Goal: Task Accomplishment & Management: Use online tool/utility

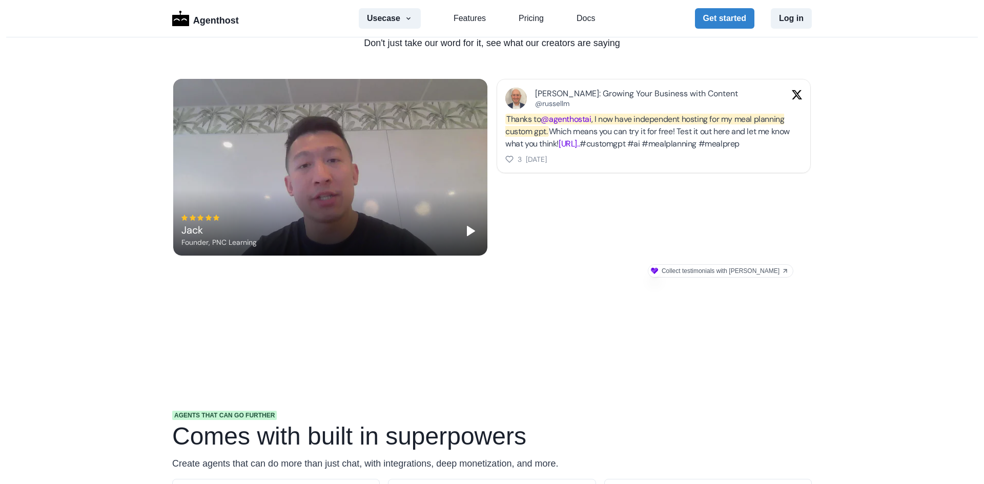
scroll to position [615, 0]
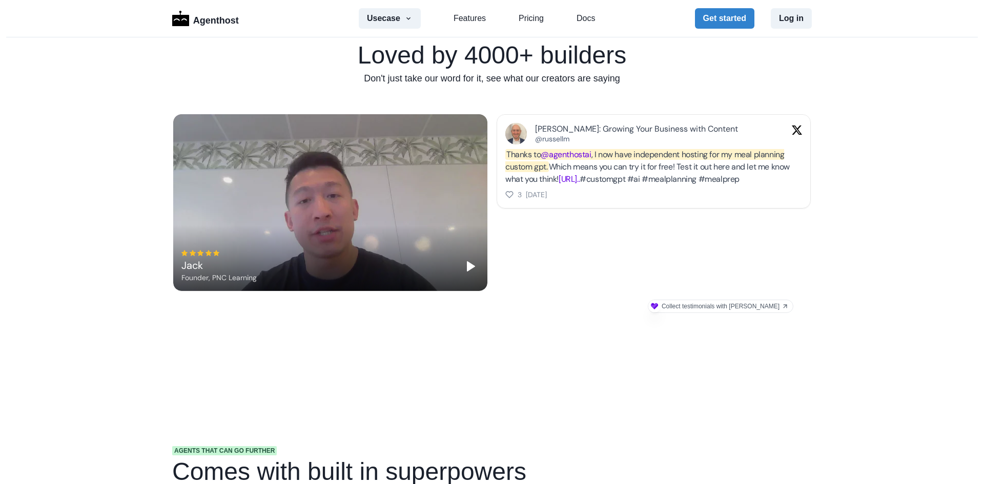
click at [465, 268] on icon "Play" at bounding box center [471, 266] width 12 height 12
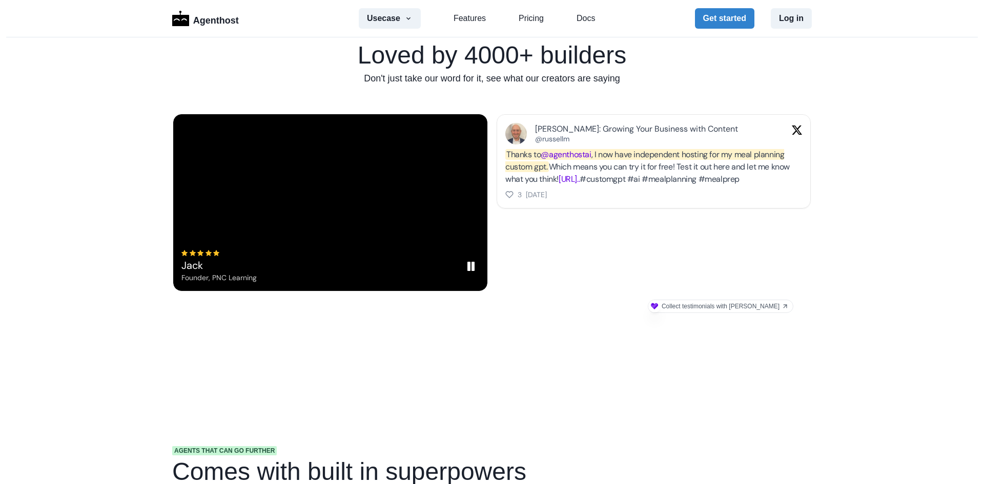
click at [476, 274] on div "Jack Founder, PNC Learning" at bounding box center [330, 202] width 314 height 177
click at [396, 25] on button "Usecase" at bounding box center [390, 18] width 62 height 20
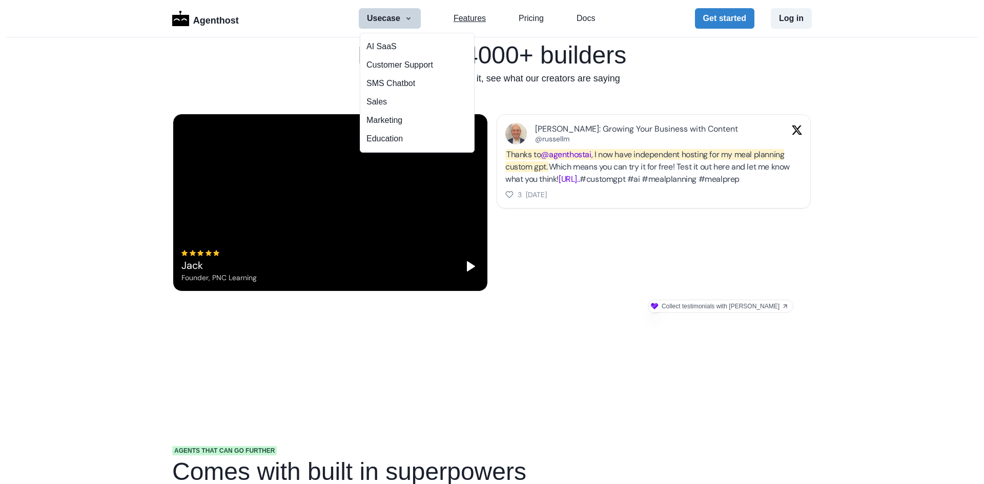
click at [454, 19] on link "Features" at bounding box center [470, 18] width 32 height 12
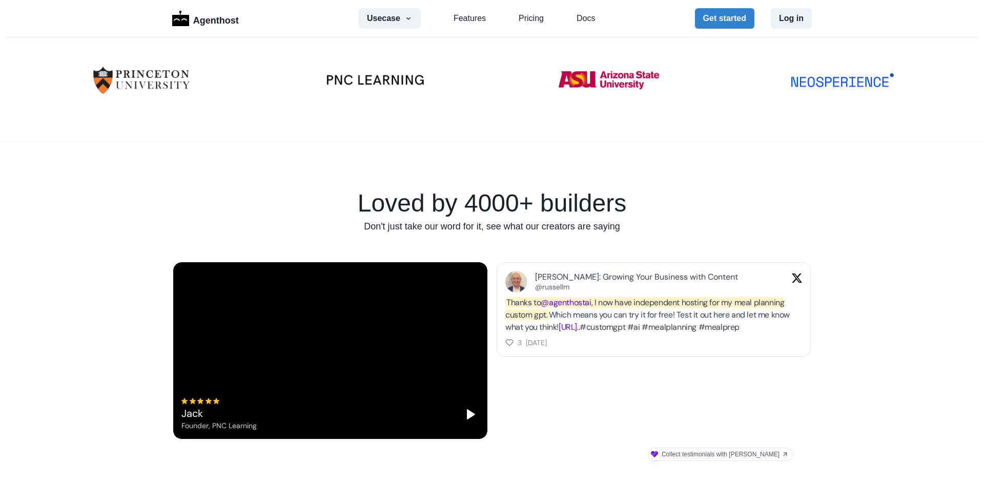
scroll to position [672, 0]
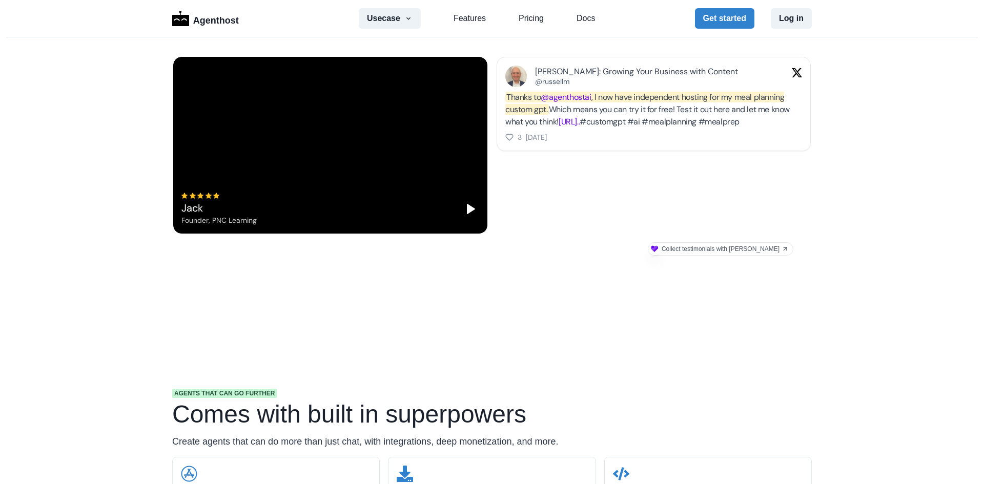
click at [465, 205] on icon "Play" at bounding box center [471, 208] width 12 height 12
drag, startPoint x: 404, startPoint y: 347, endPoint x: 390, endPoint y: 303, distance: 46.8
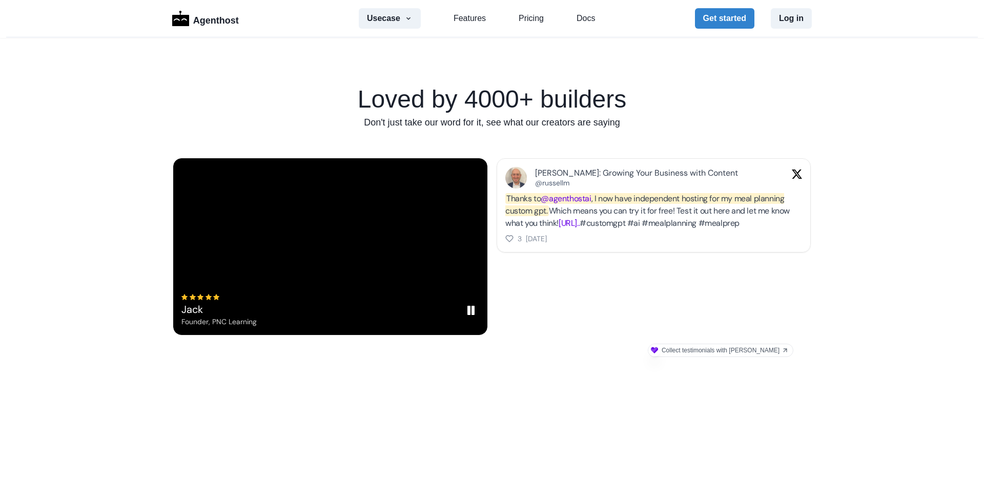
scroll to position [570, 0]
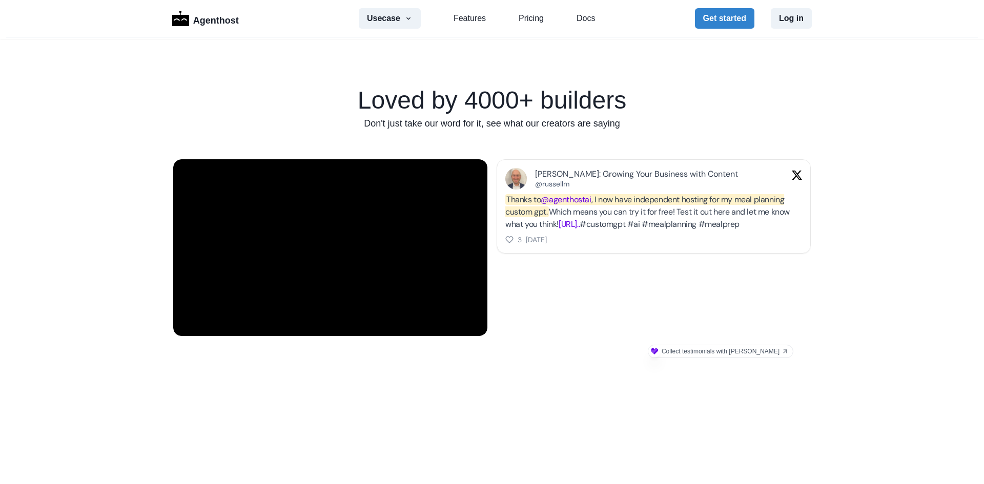
drag, startPoint x: 702, startPoint y: 264, endPoint x: 531, endPoint y: 390, distance: 212.6
click at [531, 390] on section "Loved by 4000+ builders Don't just take our word for it, see what our creators …" at bounding box center [492, 224] width 984 height 371
click at [398, 16] on button "Usecase" at bounding box center [390, 18] width 62 height 20
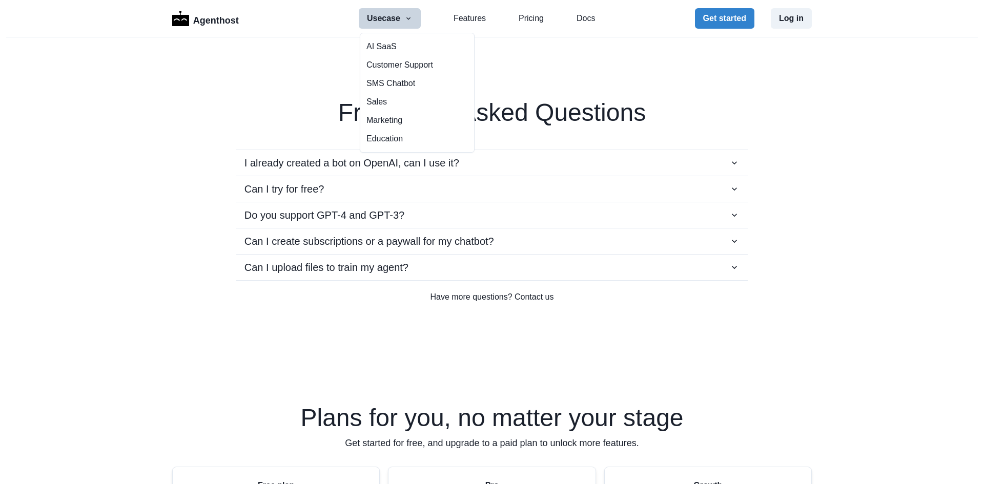
scroll to position [1800, 0]
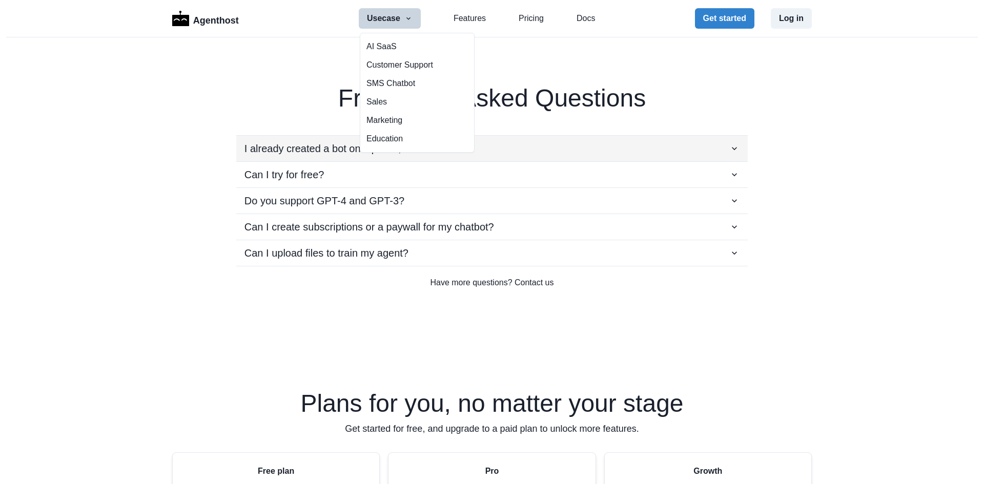
click at [490, 151] on div "I already created a bot on OpenAI, can I use it?" at bounding box center [491, 148] width 495 height 15
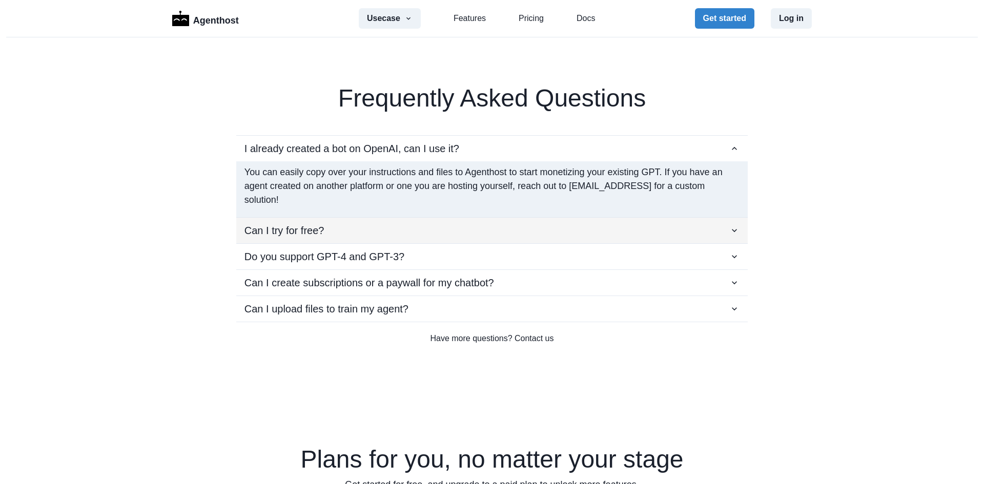
click at [474, 223] on div "Can I try for free?" at bounding box center [491, 230] width 495 height 15
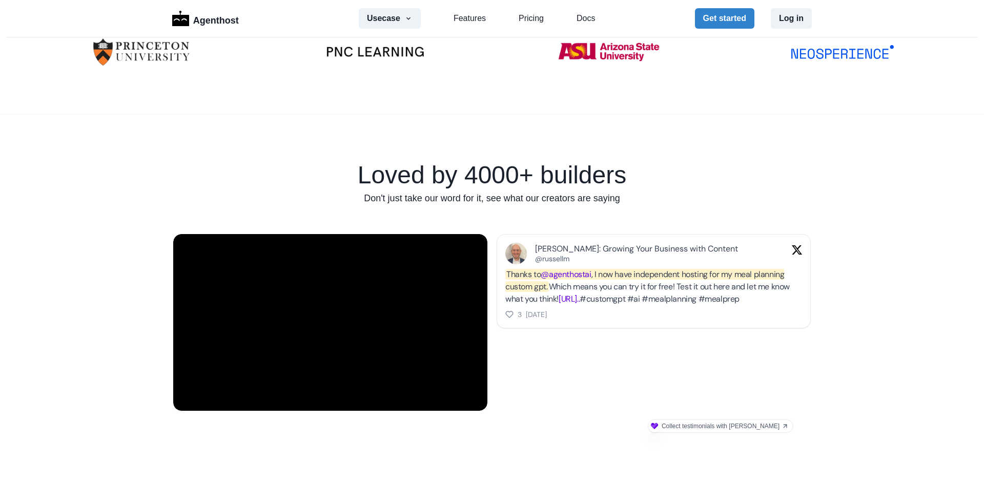
scroll to position [512, 0]
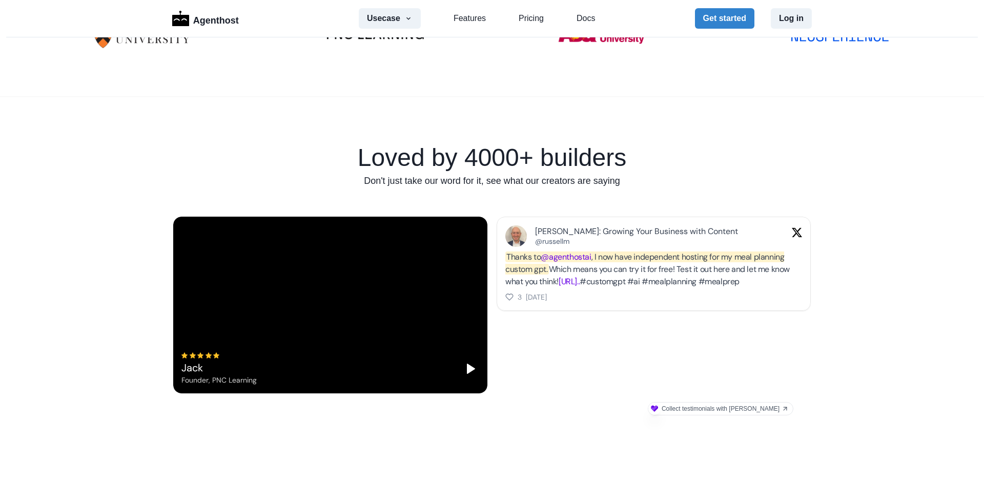
click at [463, 363] on button "Play" at bounding box center [471, 368] width 16 height 16
click at [463, 363] on button "Pause" at bounding box center [471, 368] width 16 height 16
click at [404, 21] on icon "button" at bounding box center [408, 18] width 8 height 8
click at [561, 131] on section "Loved by 4000+ builders Don't just take our word for it, see what our creators …" at bounding box center [492, 281] width 984 height 371
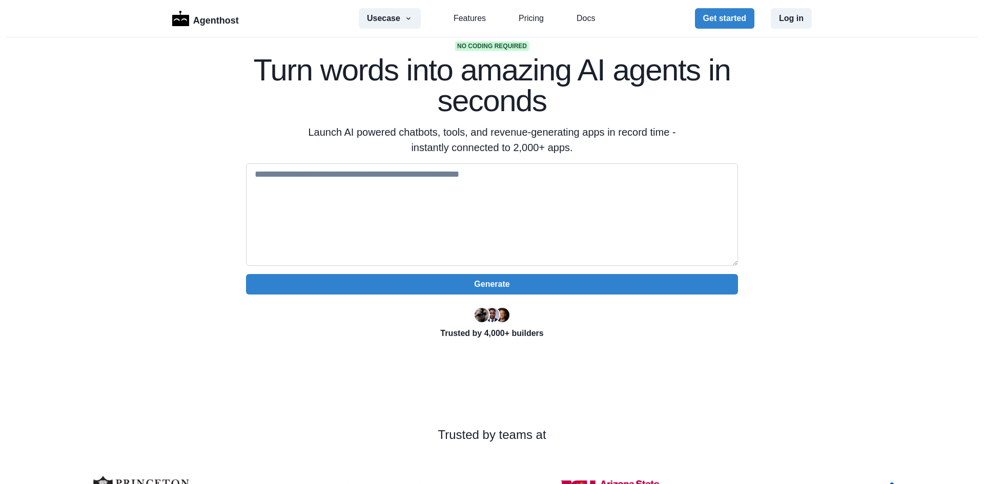
scroll to position [51, 0]
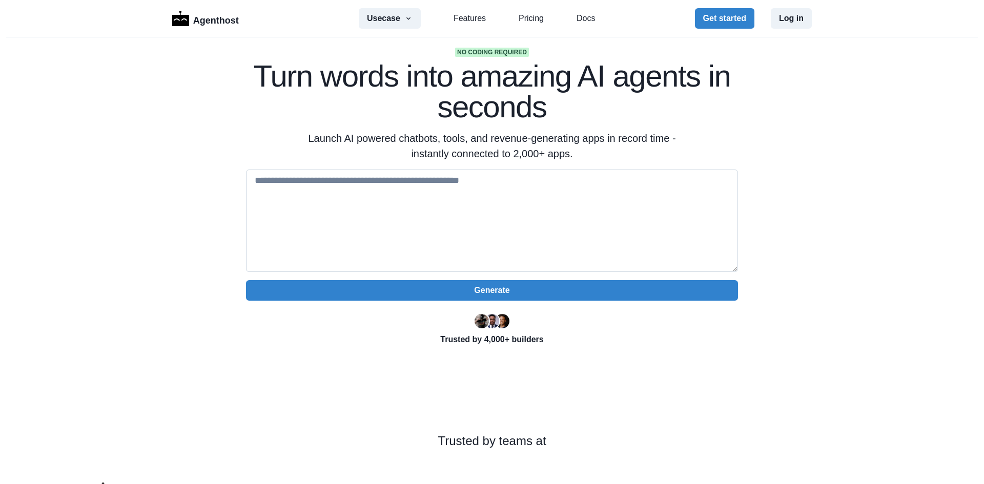
click at [582, 184] on textarea at bounding box center [492, 221] width 492 height 102
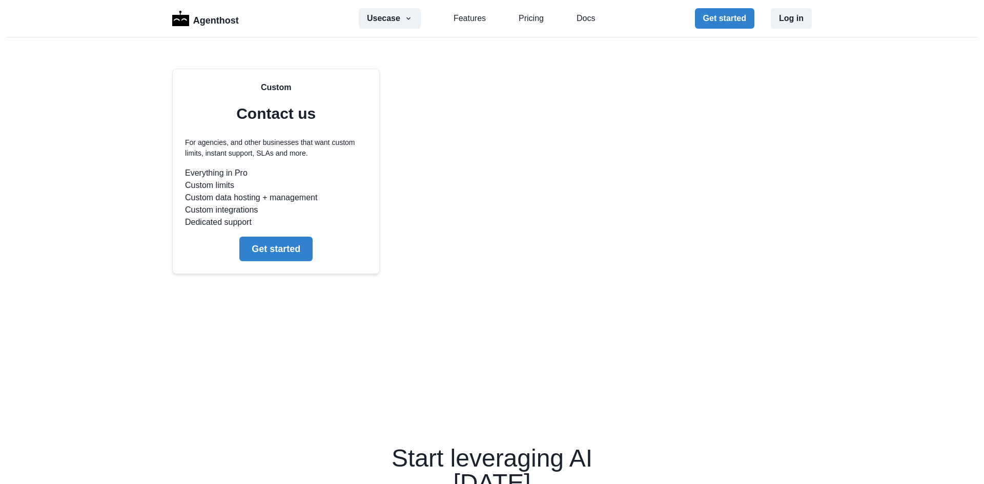
scroll to position [2614, 0]
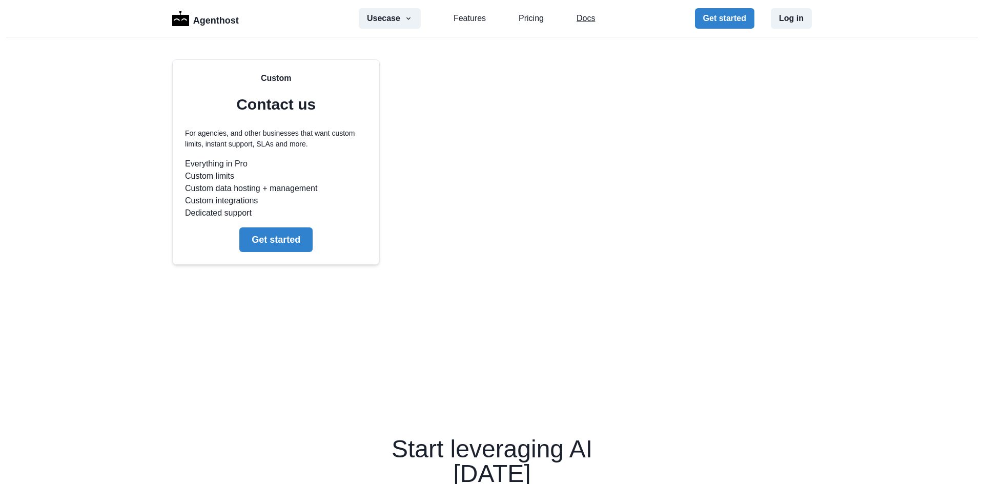
click at [577, 13] on link "Docs" at bounding box center [586, 18] width 18 height 12
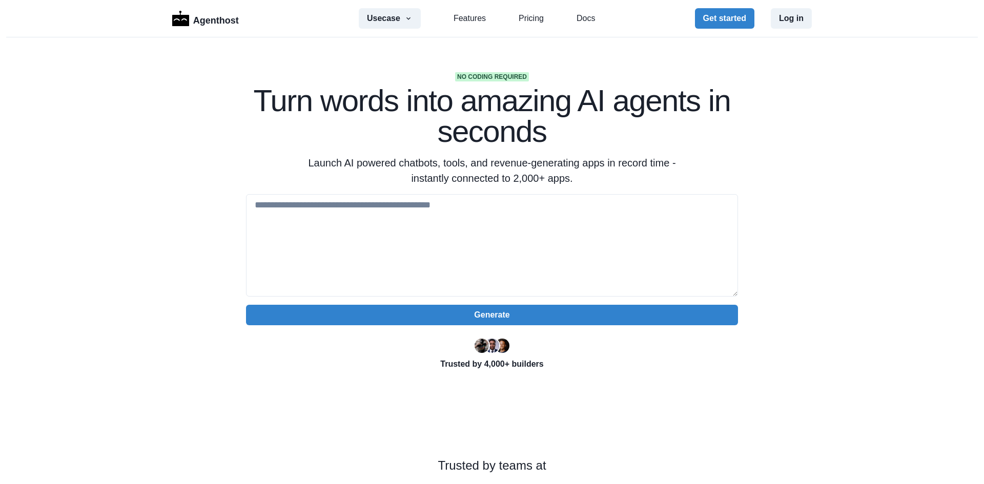
scroll to position [0, 0]
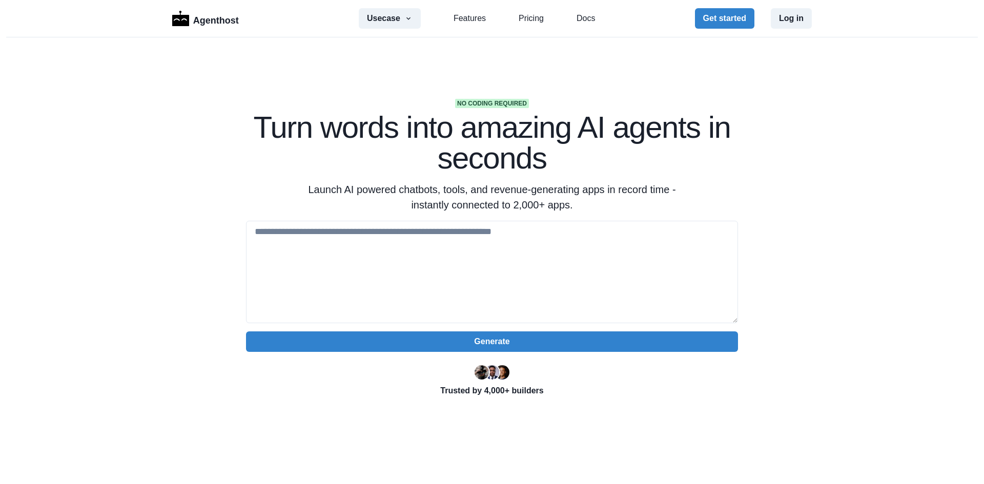
click at [527, 9] on div "Usecase AI SaaS Customer Support SMS Chatbot Sales Marketing Education Features…" at bounding box center [477, 18] width 236 height 20
click at [526, 10] on div "Usecase AI SaaS Customer Support SMS Chatbot Sales Marketing Education Features…" at bounding box center [477, 18] width 236 height 20
click at [521, 21] on link "Pricing" at bounding box center [531, 18] width 25 height 12
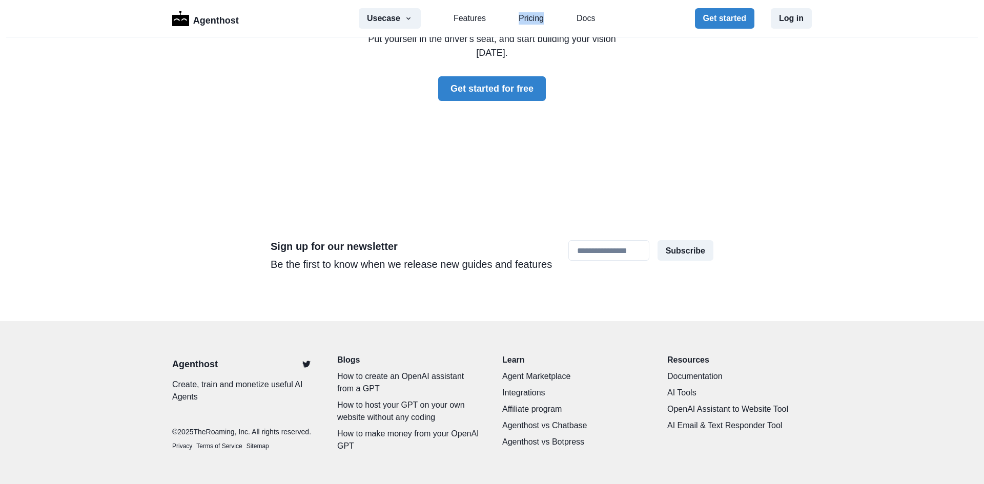
scroll to position [3085, 0]
click at [308, 358] on link "Twitter" at bounding box center [306, 363] width 20 height 20
click at [302, 360] on icon "Twitter" at bounding box center [306, 363] width 8 height 7
click at [302, 359] on icon "Twitter" at bounding box center [306, 363] width 8 height 8
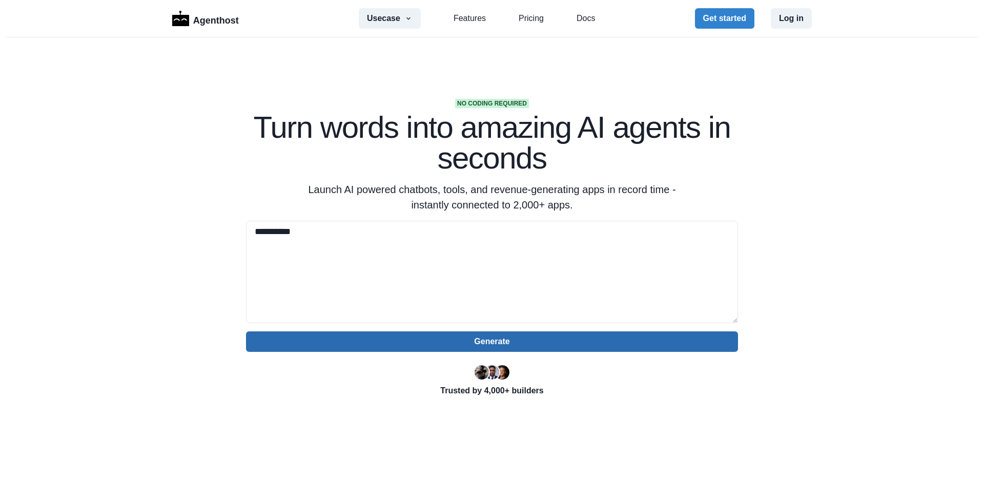
type textarea "**********"
click at [447, 346] on button "Generate" at bounding box center [492, 342] width 492 height 20
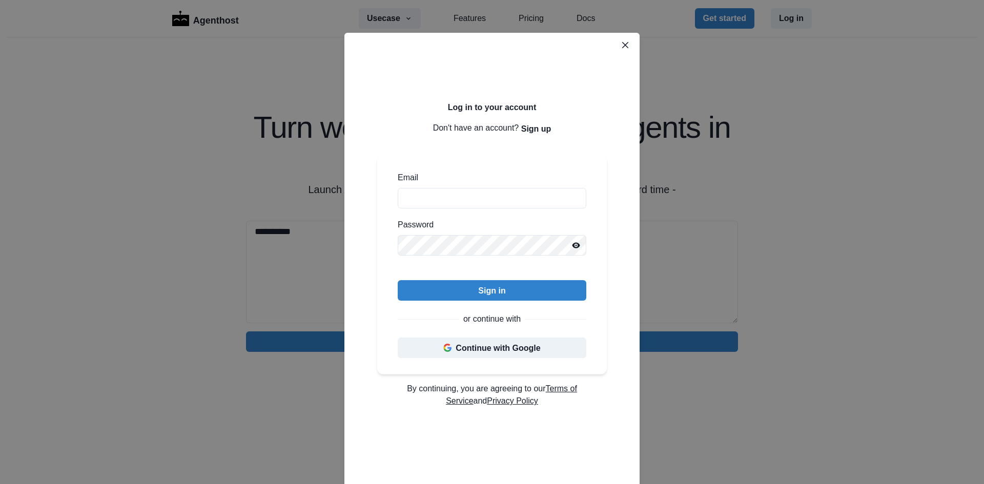
click at [748, 252] on div "Log in to your account Don't have an account? Sign up Email Password Sign in or…" at bounding box center [492, 242] width 984 height 484
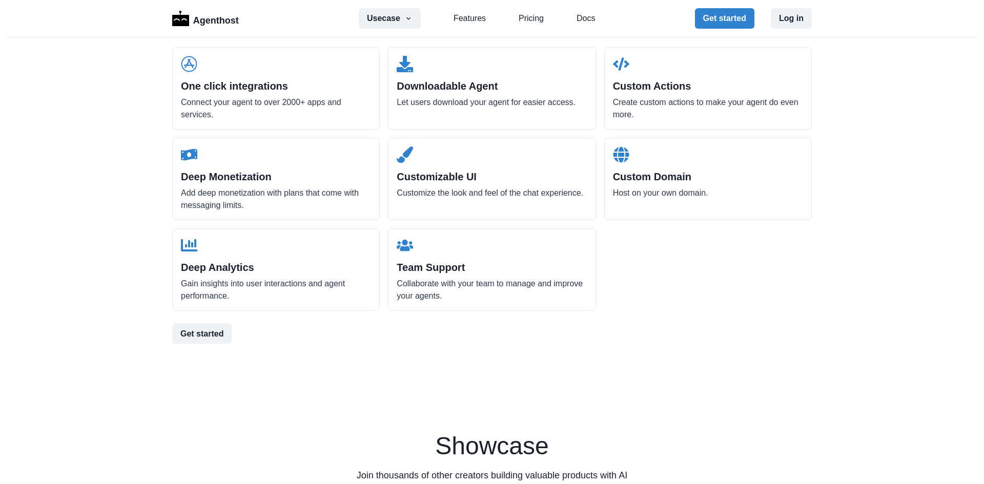
scroll to position [1179, 0]
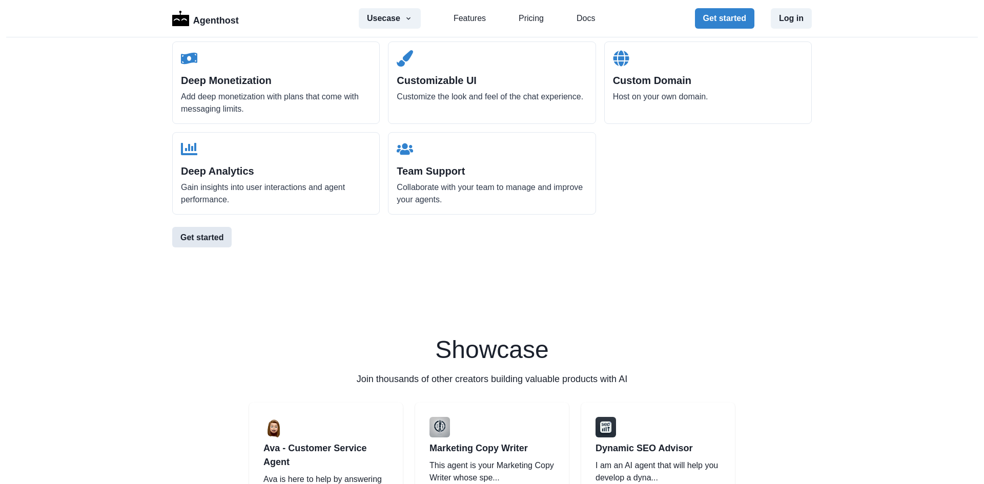
click at [207, 235] on button "Get started" at bounding box center [201, 237] width 59 height 20
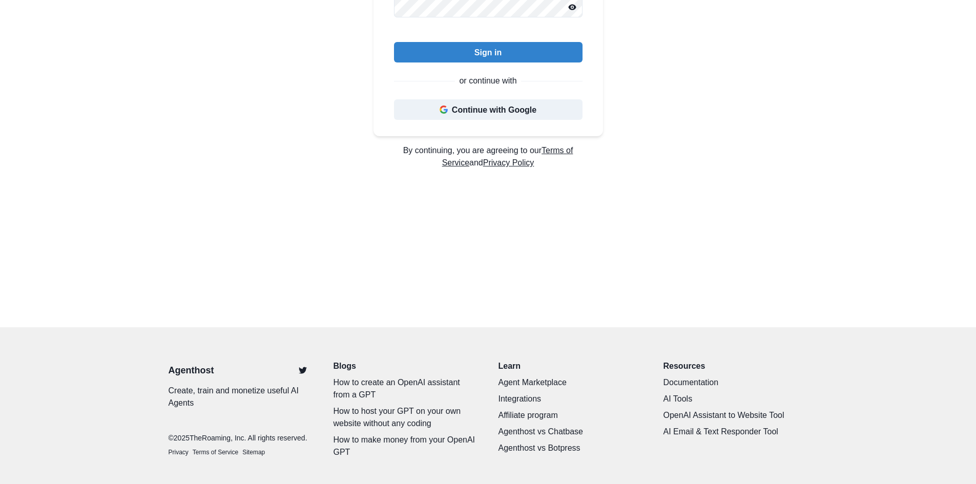
scroll to position [230, 0]
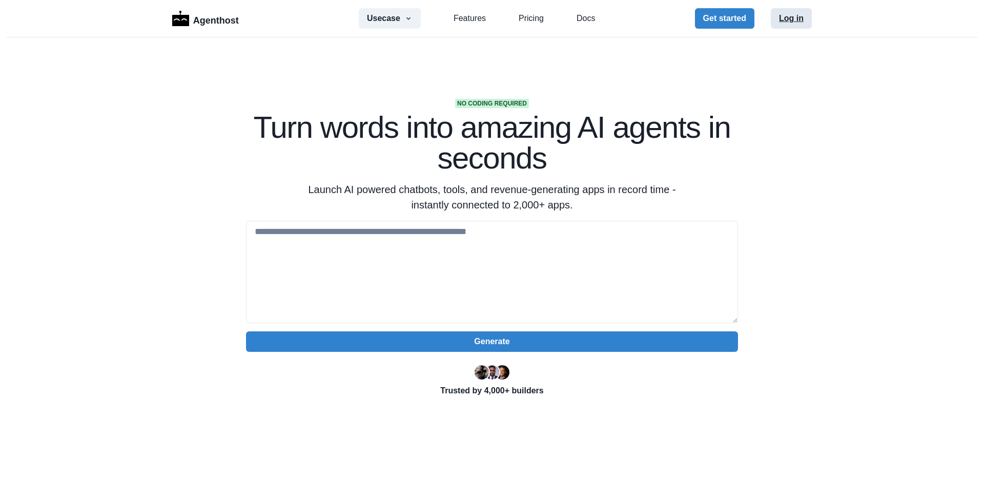
click at [794, 17] on button "Log in" at bounding box center [791, 18] width 41 height 20
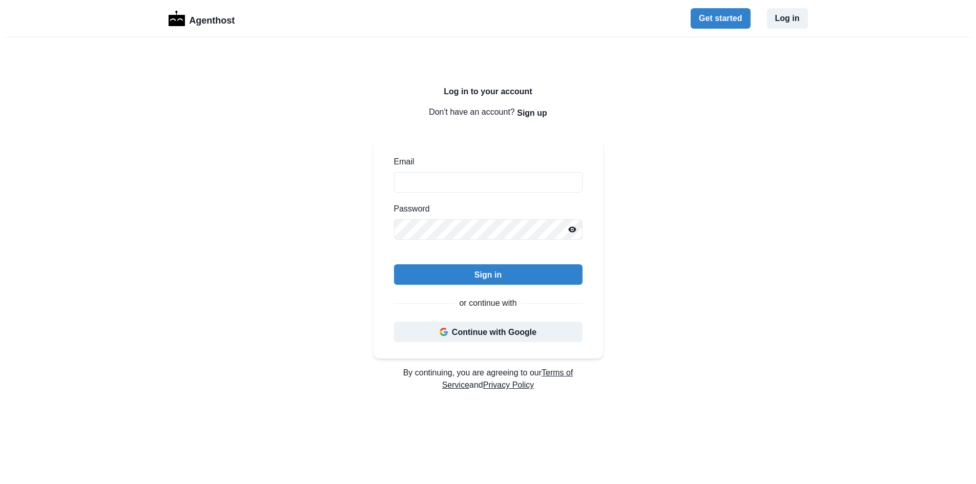
click at [472, 328] on button "Continue with Google" at bounding box center [488, 332] width 189 height 20
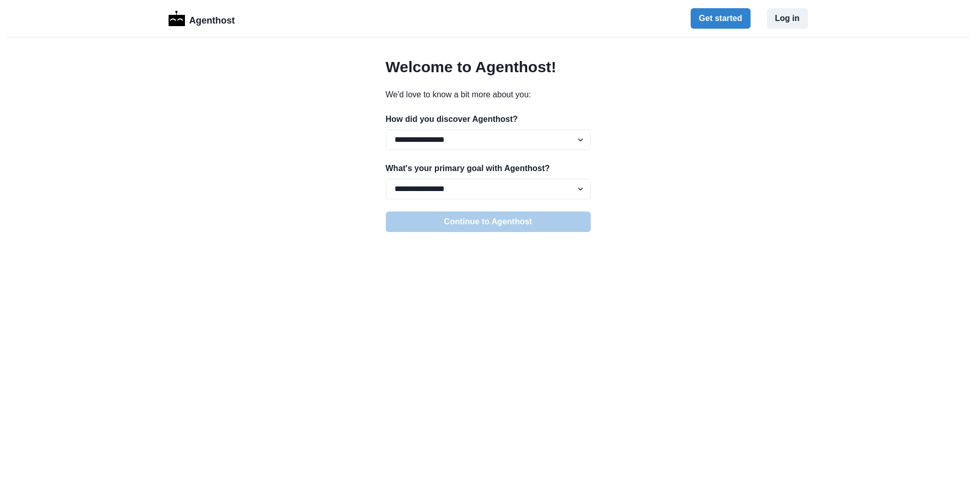
click at [464, 150] on div "**********" at bounding box center [488, 145] width 205 height 174
click at [475, 142] on select "**********" at bounding box center [488, 140] width 205 height 20
select select "******"
click at [386, 130] on select "**********" at bounding box center [488, 140] width 205 height 20
click at [465, 189] on select "**********" at bounding box center [488, 189] width 205 height 20
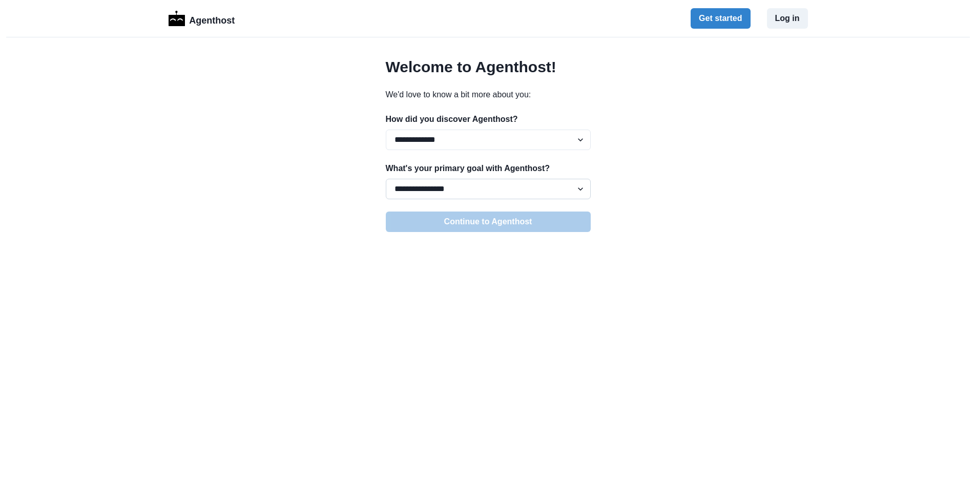
click at [386, 179] on select "**********" at bounding box center [488, 189] width 205 height 20
click at [477, 176] on div "**********" at bounding box center [488, 180] width 205 height 37
click at [478, 173] on p "What's your primary goal with Agenthost?" at bounding box center [488, 168] width 205 height 12
drag, startPoint x: 204, startPoint y: 5, endPoint x: 200, endPoint y: 18, distance: 13.9
click at [204, 11] on div "Agenthost Get started Log in" at bounding box center [489, 18] width 640 height 37
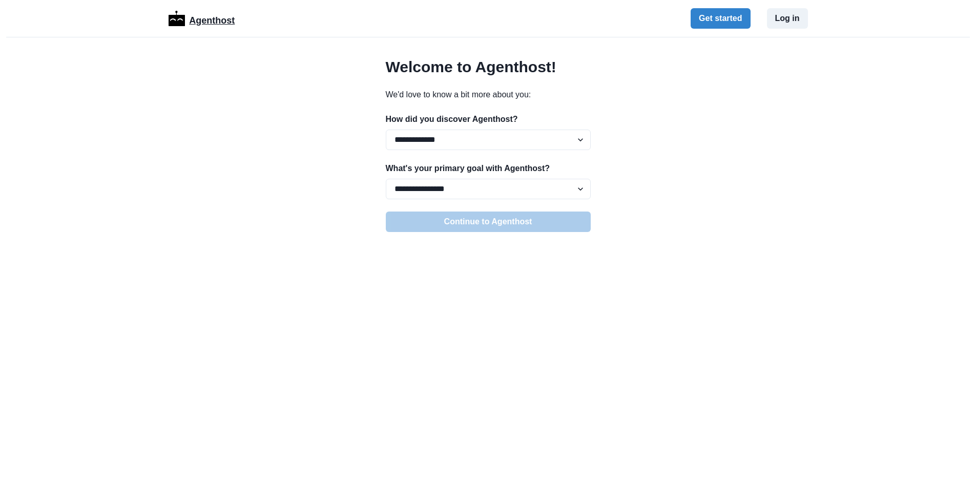
click at [200, 18] on p "Agenthost" at bounding box center [212, 19] width 46 height 18
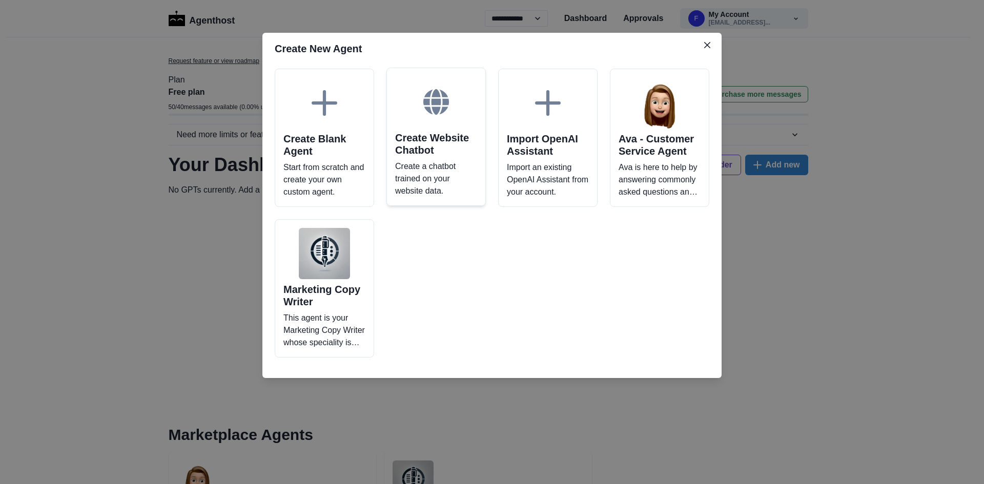
click at [429, 113] on icon at bounding box center [436, 102] width 26 height 26
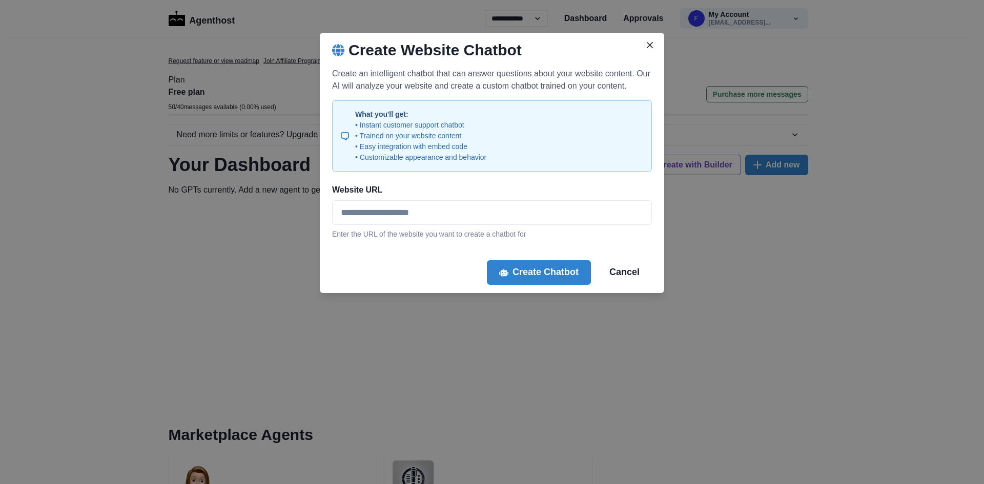
click at [546, 259] on footer "Create Chatbot Cancel" at bounding box center [492, 272] width 344 height 41
click at [520, 273] on button "Create Chatbot" at bounding box center [539, 272] width 104 height 25
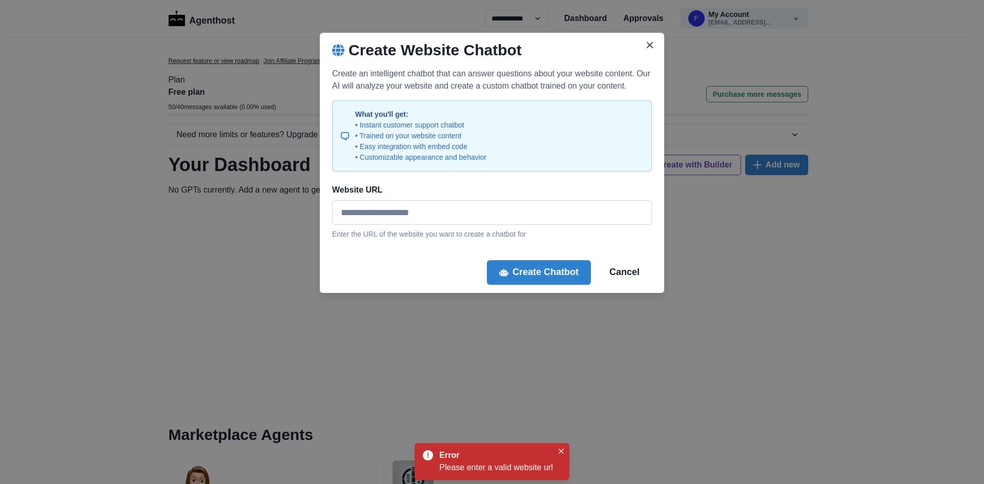
click at [388, 215] on input "Website URL" at bounding box center [492, 212] width 320 height 25
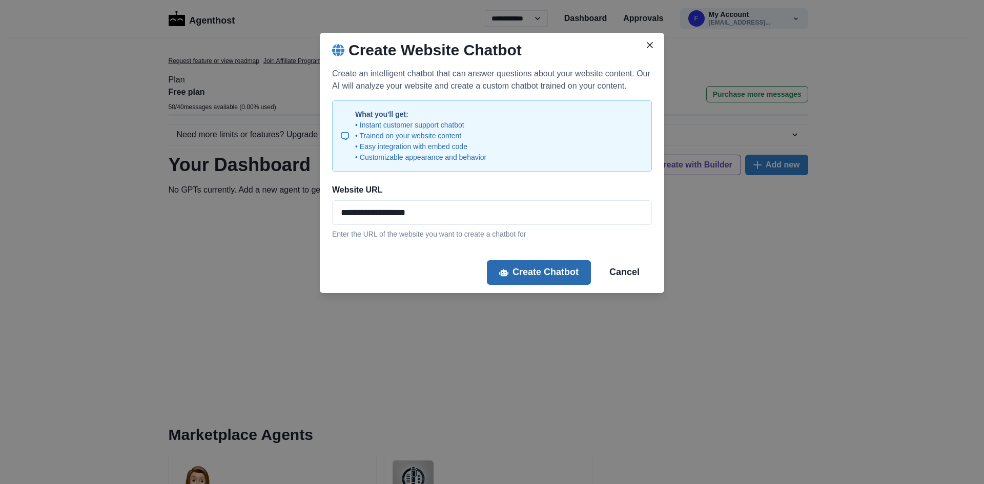
type input "**********"
click at [518, 273] on button "Create Chatbot" at bounding box center [539, 272] width 104 height 25
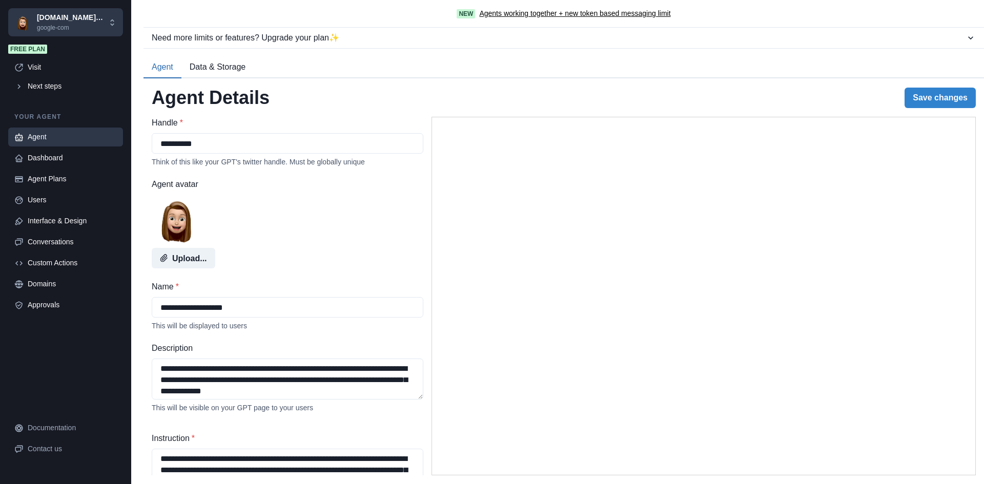
select select "********"
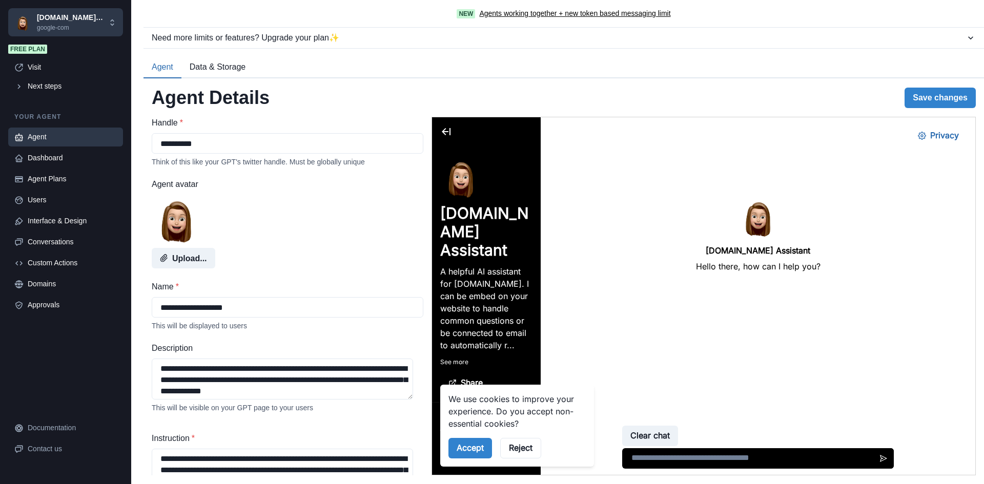
scroll to position [102, 0]
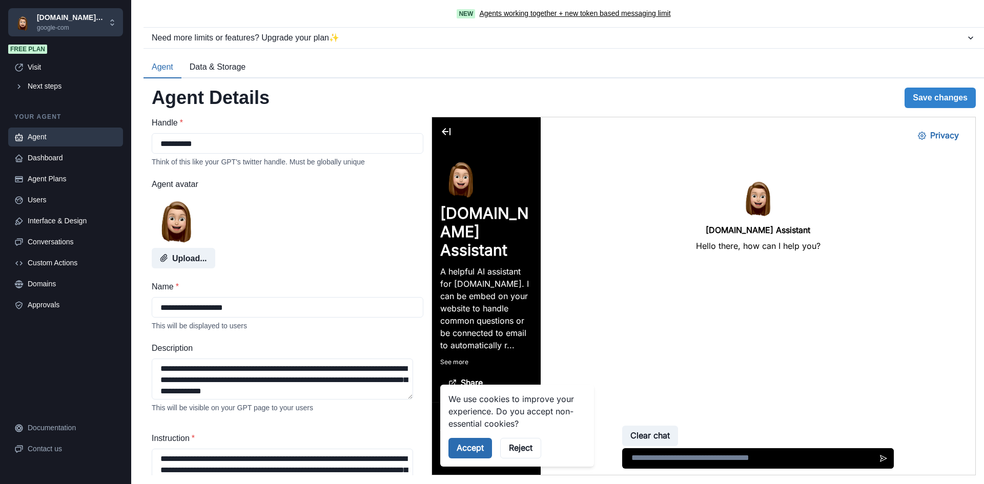
click at [468, 449] on button "Accept" at bounding box center [470, 448] width 44 height 20
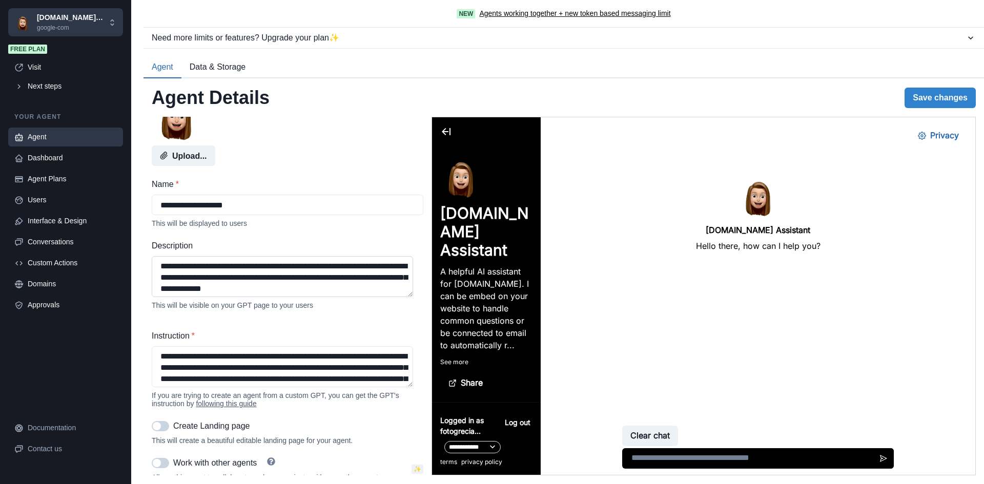
drag, startPoint x: 293, startPoint y: 263, endPoint x: 314, endPoint y: 265, distance: 21.7
click at [312, 264] on textarea "**********" at bounding box center [282, 276] width 261 height 41
drag, startPoint x: 333, startPoint y: 274, endPoint x: 343, endPoint y: 278, distance: 11.2
click at [335, 275] on textarea "**********" at bounding box center [282, 276] width 261 height 41
click at [358, 283] on textarea "**********" at bounding box center [282, 276] width 261 height 41
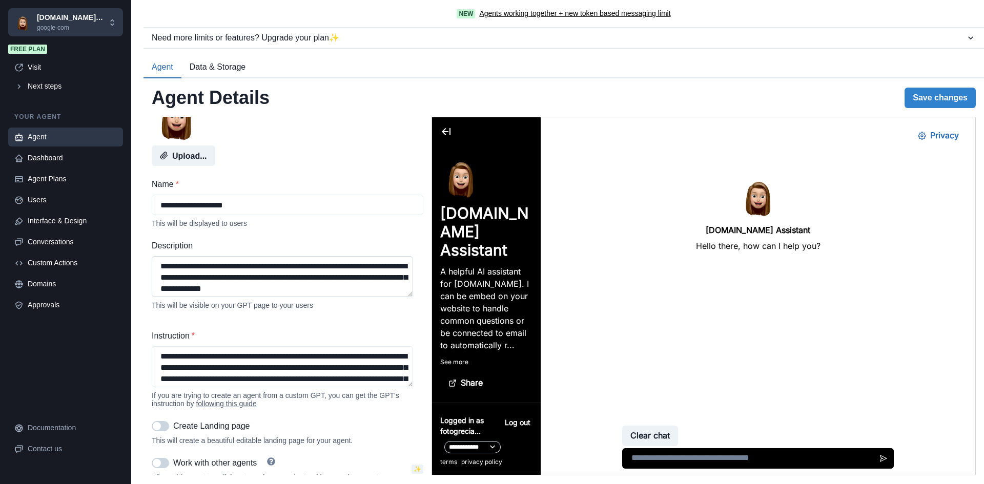
scroll to position [2, 0]
drag, startPoint x: 367, startPoint y: 276, endPoint x: 264, endPoint y: 293, distance: 104.3
click at [264, 293] on textarea "**********" at bounding box center [282, 276] width 261 height 41
click at [265, 287] on textarea "**********" at bounding box center [282, 276] width 261 height 41
drag, startPoint x: 354, startPoint y: 297, endPoint x: 347, endPoint y: 305, distance: 10.9
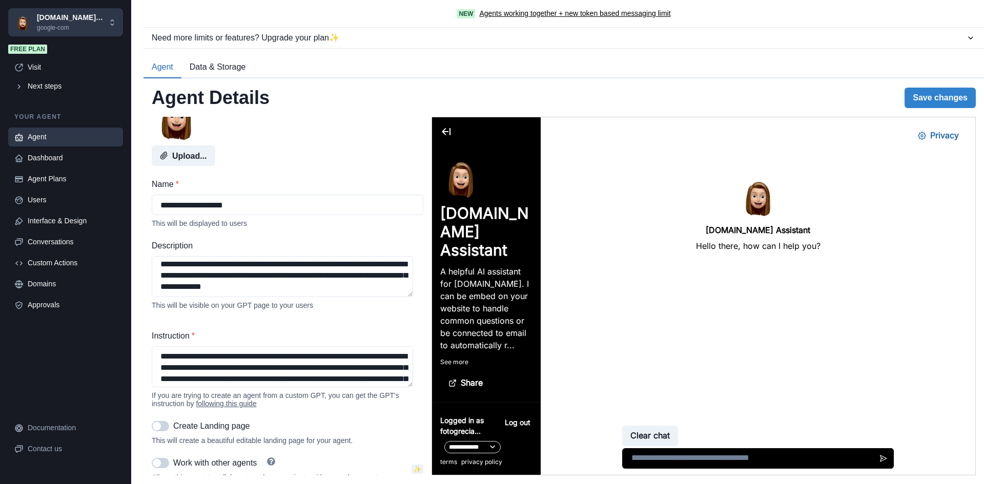
click at [347, 305] on div "**********" at bounding box center [288, 275] width 272 height 70
click at [218, 371] on textarea "**********" at bounding box center [282, 366] width 261 height 41
drag, startPoint x: 227, startPoint y: 362, endPoint x: 245, endPoint y: 362, distance: 17.9
click at [245, 362] on textarea "**********" at bounding box center [282, 366] width 261 height 41
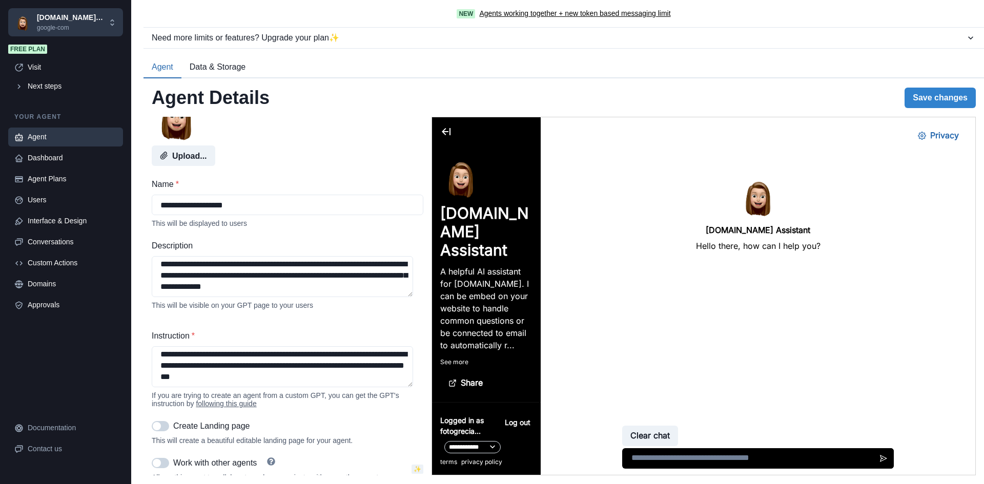
scroll to position [149, 0]
drag, startPoint x: 253, startPoint y: 365, endPoint x: 253, endPoint y: 396, distance: 30.8
click at [253, 396] on div "**********" at bounding box center [288, 369] width 272 height 78
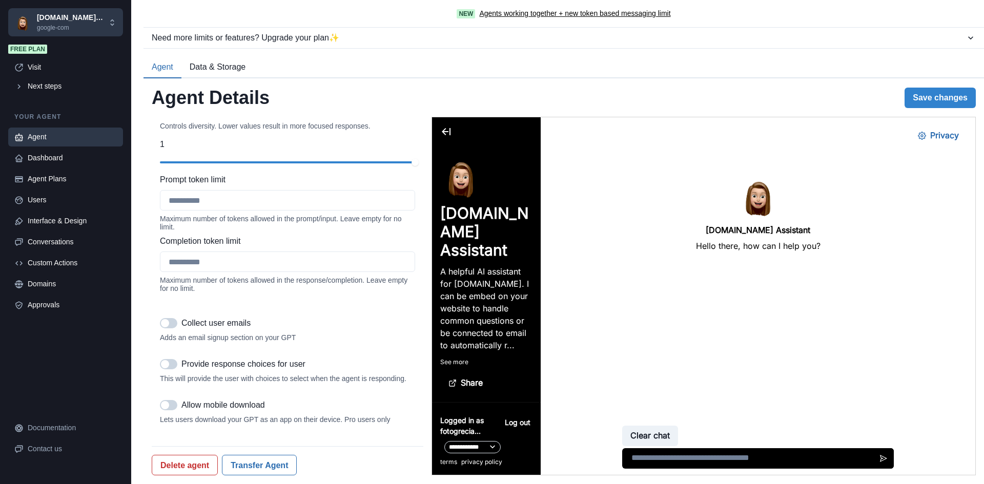
scroll to position [1159, 0]
click at [725, 448] on textarea at bounding box center [758, 458] width 272 height 20
click at [711, 452] on textarea at bounding box center [758, 458] width 272 height 20
type textarea "**"
click at [887, 457] on button "Send message" at bounding box center [883, 458] width 20 height 20
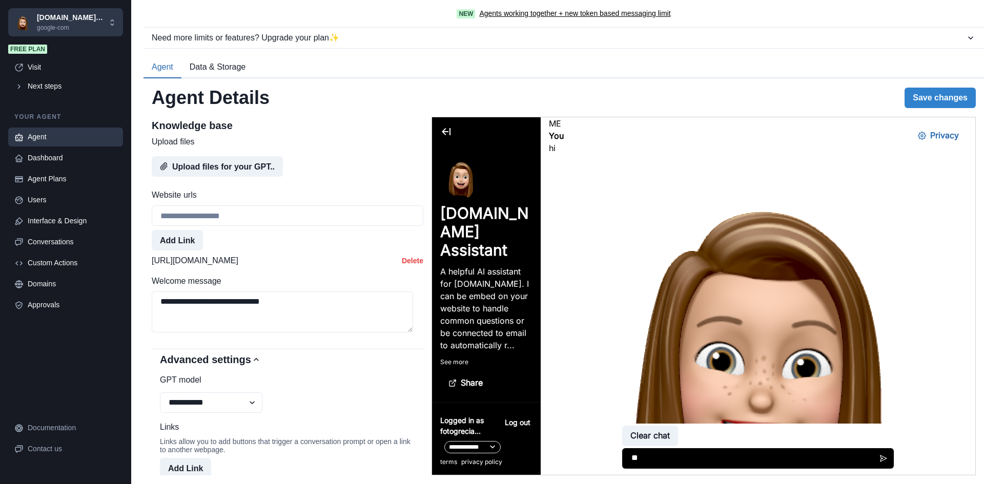
scroll to position [512, 0]
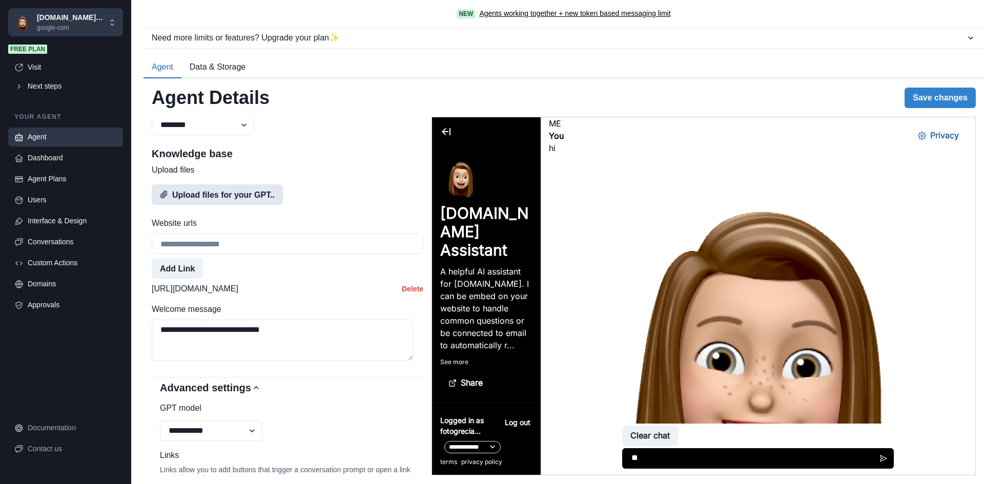
click at [244, 205] on button "Upload files for your GPT.." at bounding box center [217, 194] width 131 height 20
click at [921, 133] on button "Privacy" at bounding box center [938, 136] width 57 height 20
click at [58, 161] on div "Dashboard" at bounding box center [72, 158] width 89 height 11
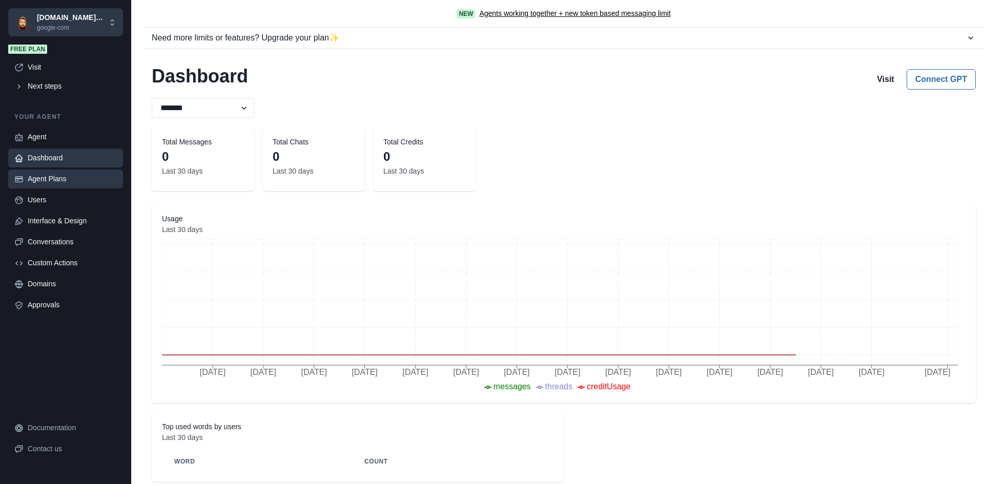
click at [59, 177] on div "Agent Plans" at bounding box center [72, 179] width 89 height 11
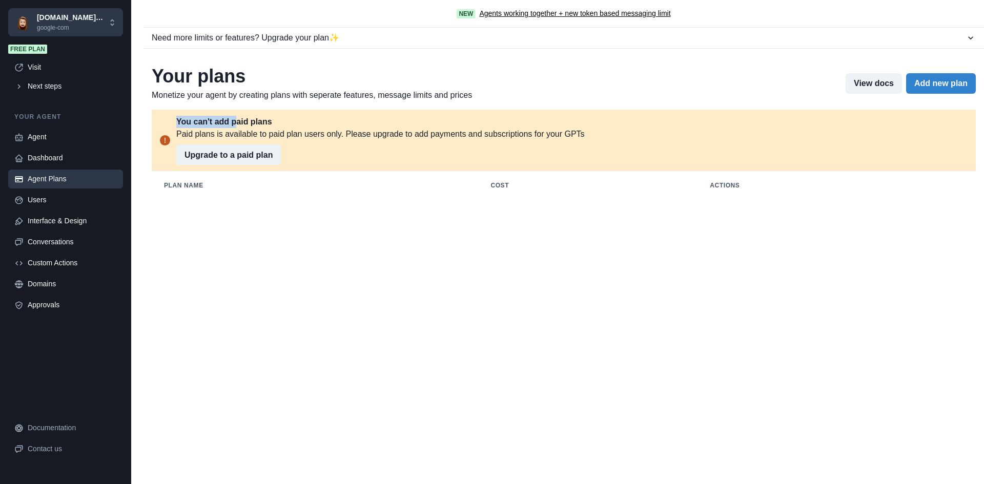
drag, startPoint x: 190, startPoint y: 122, endPoint x: 235, endPoint y: 120, distance: 45.1
click at [235, 120] on div "You can't add paid plans Paid plans is available to paid plan users only. Pleas…" at bounding box center [564, 140] width 824 height 61
click at [235, 120] on div "You can't add paid plans" at bounding box center [378, 122] width 404 height 12
click at [275, 106] on div "Your plans Monetize your agent by creating plans with seperate features, messag…" at bounding box center [563, 130] width 840 height 147
click at [414, 112] on div "You can't add paid plans Paid plans is available to paid plan users only. Pleas…" at bounding box center [564, 140] width 824 height 61
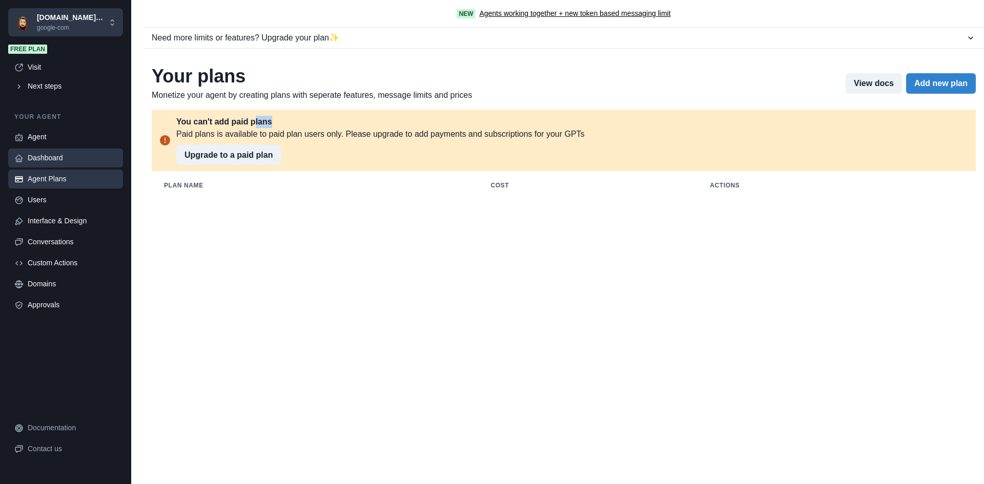
click at [46, 157] on div "Dashboard" at bounding box center [72, 158] width 89 height 11
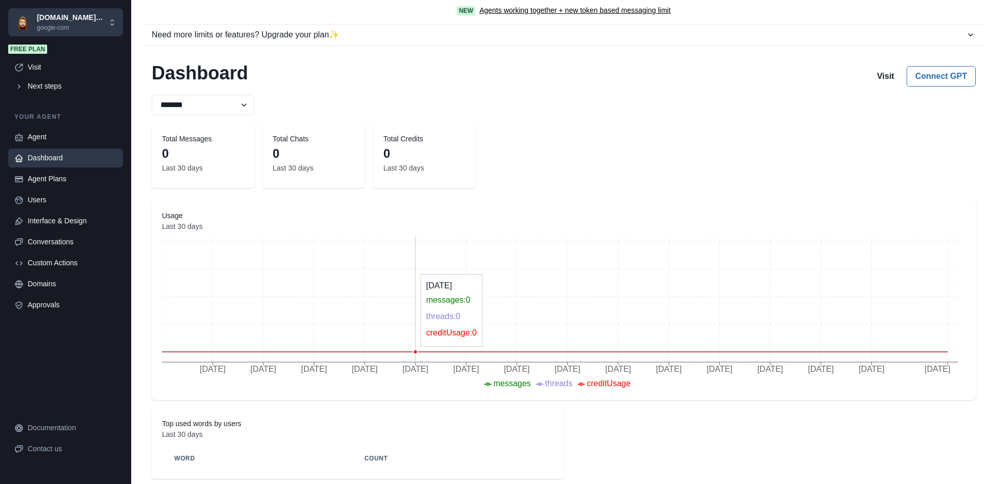
scroll to position [7, 0]
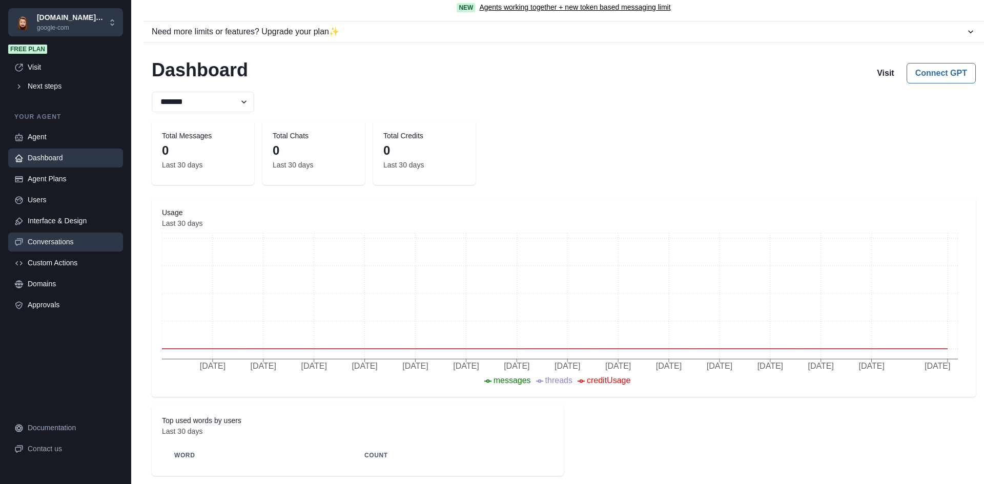
click at [79, 233] on link "Conversations" at bounding box center [65, 242] width 115 height 19
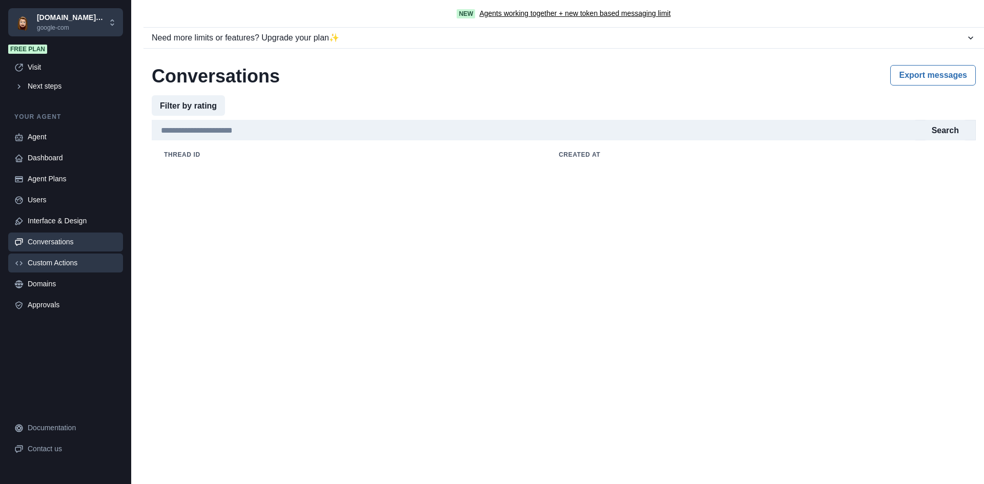
scroll to position [0, 0]
click at [63, 258] on link "Custom Actions" at bounding box center [65, 263] width 115 height 19
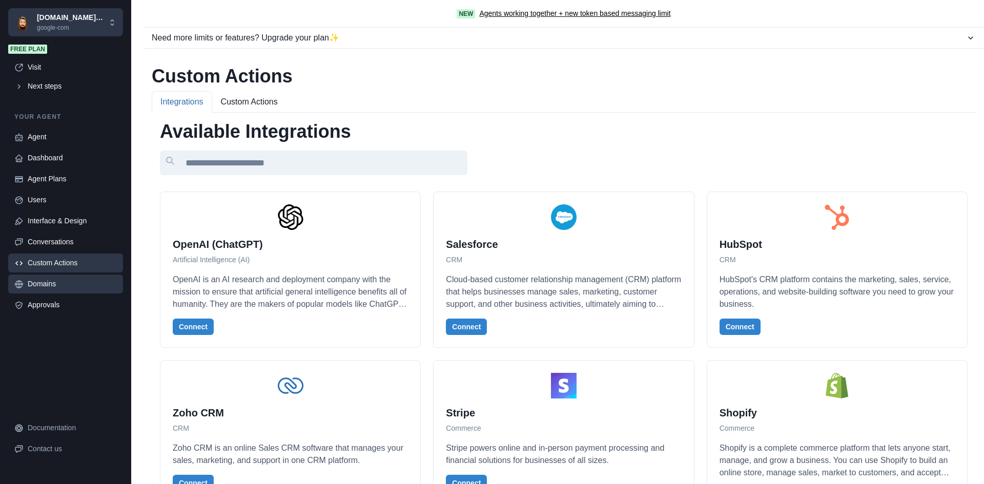
click at [52, 279] on div "Domains" at bounding box center [72, 284] width 89 height 11
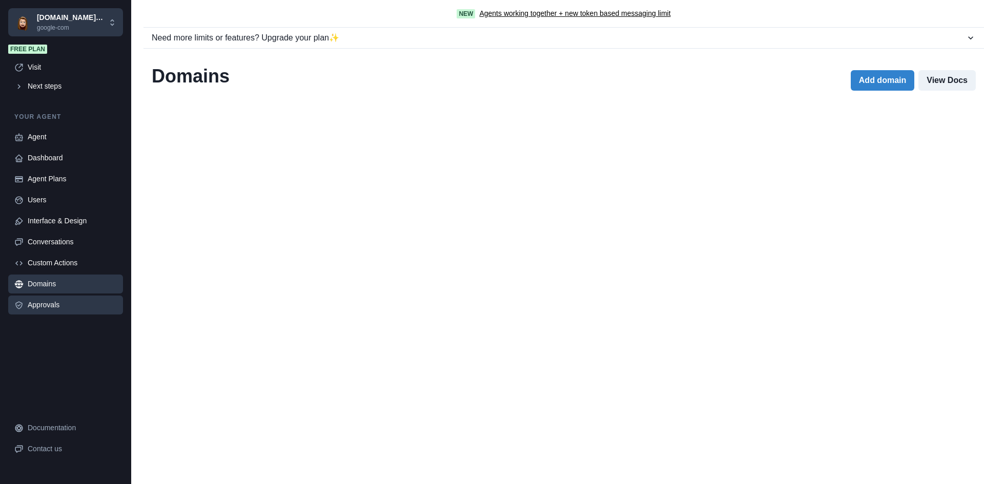
click at [50, 302] on div "Approvals" at bounding box center [72, 305] width 89 height 11
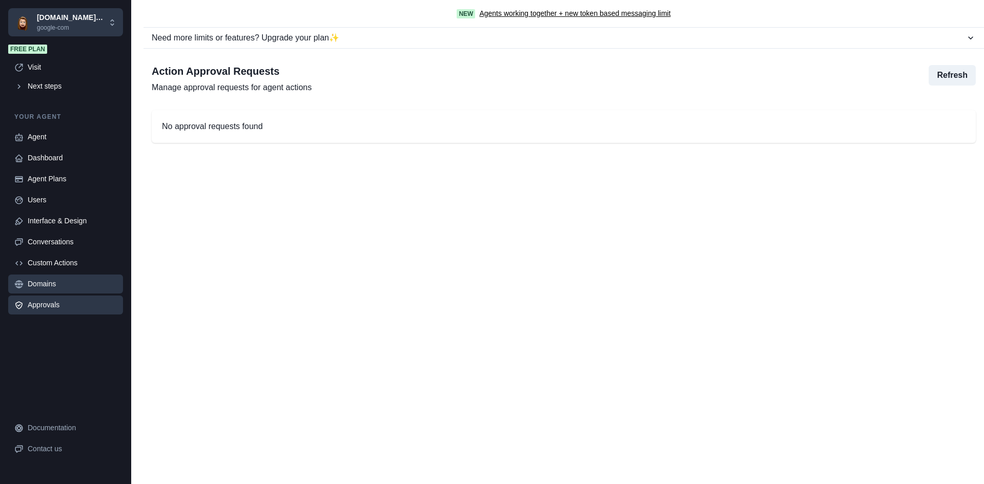
click at [56, 288] on div "Domains" at bounding box center [72, 284] width 89 height 11
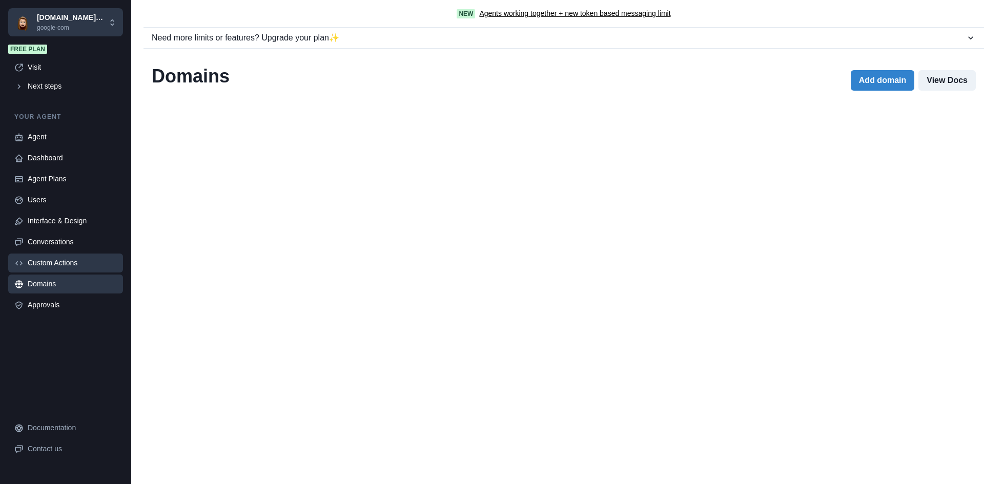
click at [73, 268] on div "Custom Actions" at bounding box center [72, 263] width 89 height 11
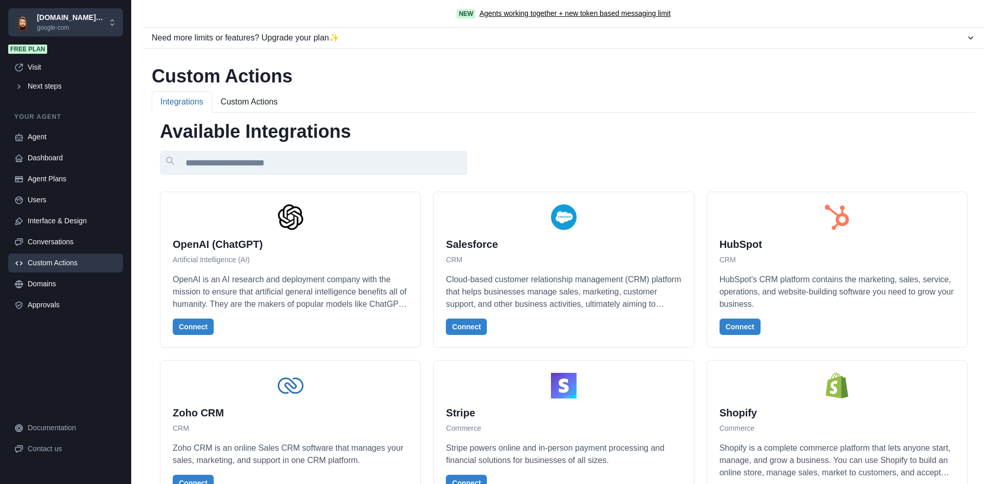
click at [248, 112] on button "Custom Actions" at bounding box center [249, 102] width 74 height 22
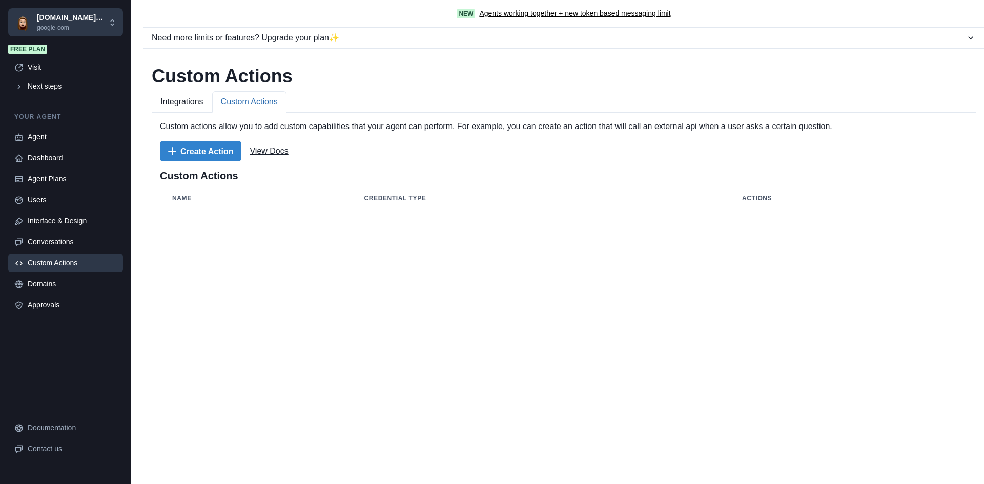
click at [182, 101] on button "Integrations" at bounding box center [182, 102] width 60 height 22
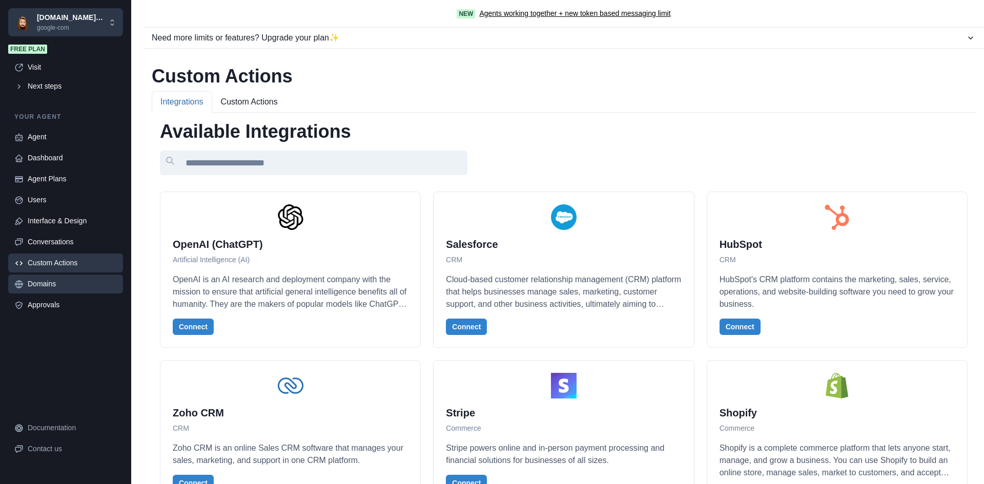
click at [73, 286] on div "Domains" at bounding box center [72, 284] width 89 height 11
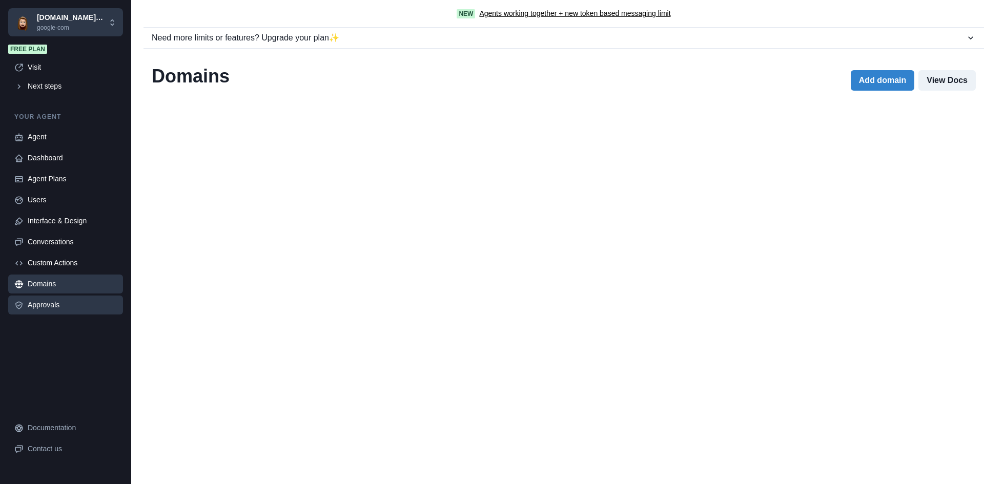
click at [66, 302] on div "Approvals" at bounding box center [72, 305] width 89 height 11
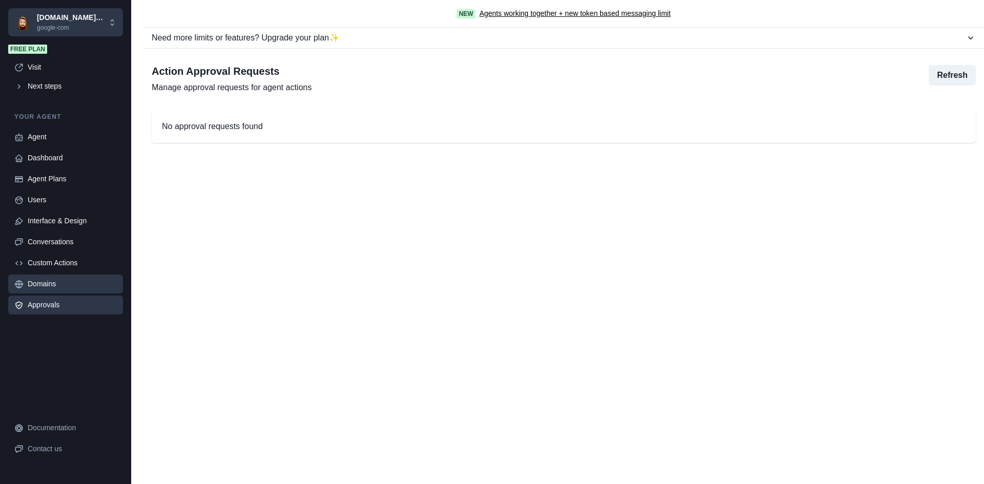
click at [69, 289] on div "Domains" at bounding box center [72, 284] width 89 height 11
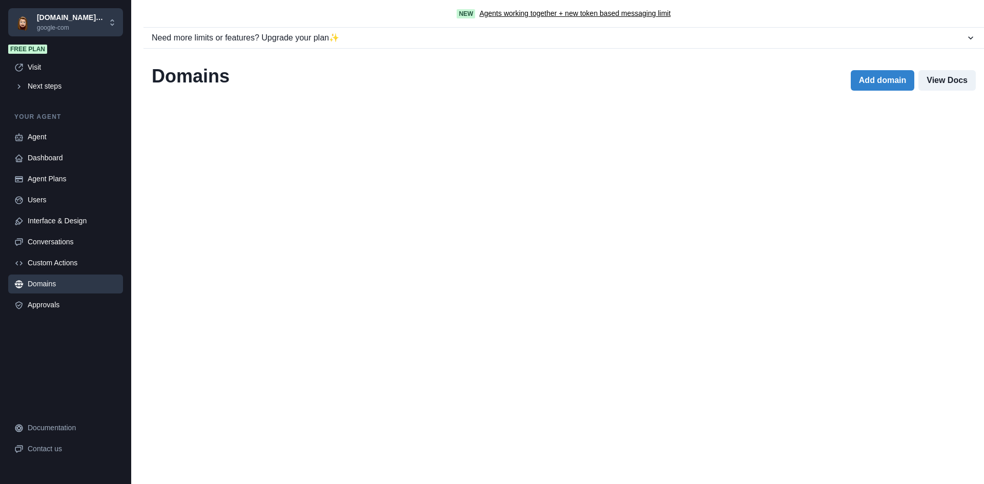
click at [76, 273] on div "Agent Dashboard Agent Plans Users Interface & Design Conversations Custom Actio…" at bounding box center [65, 221] width 115 height 187
click at [80, 258] on div "Custom Actions" at bounding box center [72, 263] width 89 height 11
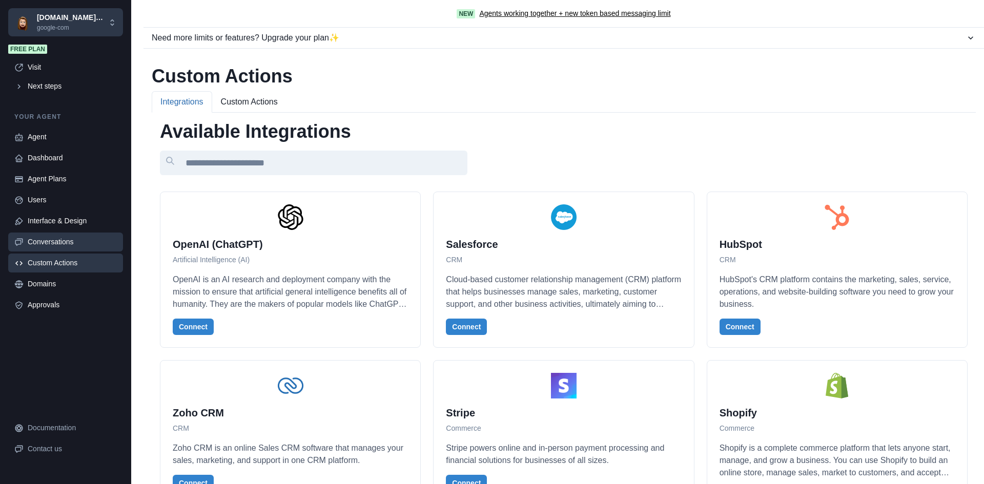
click at [81, 243] on div "Conversations" at bounding box center [72, 242] width 89 height 11
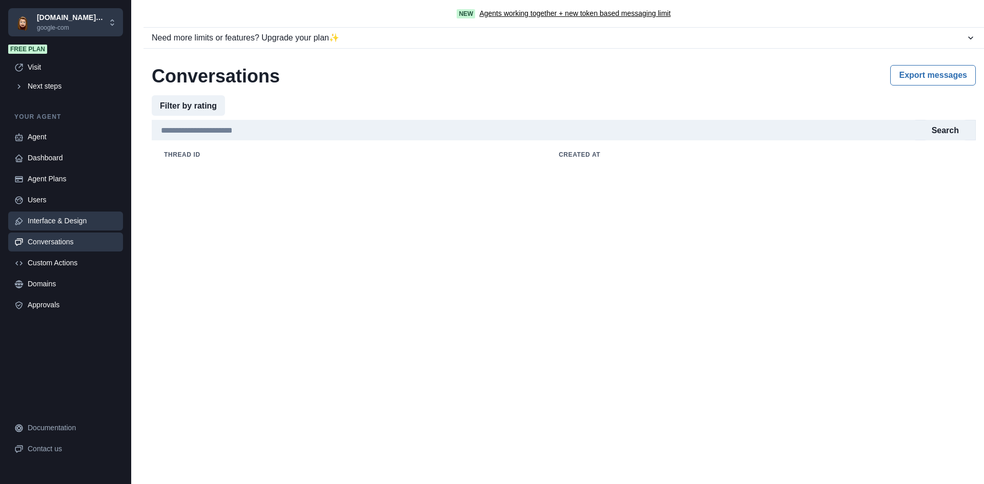
click at [82, 224] on div "Interface & Design" at bounding box center [72, 221] width 89 height 11
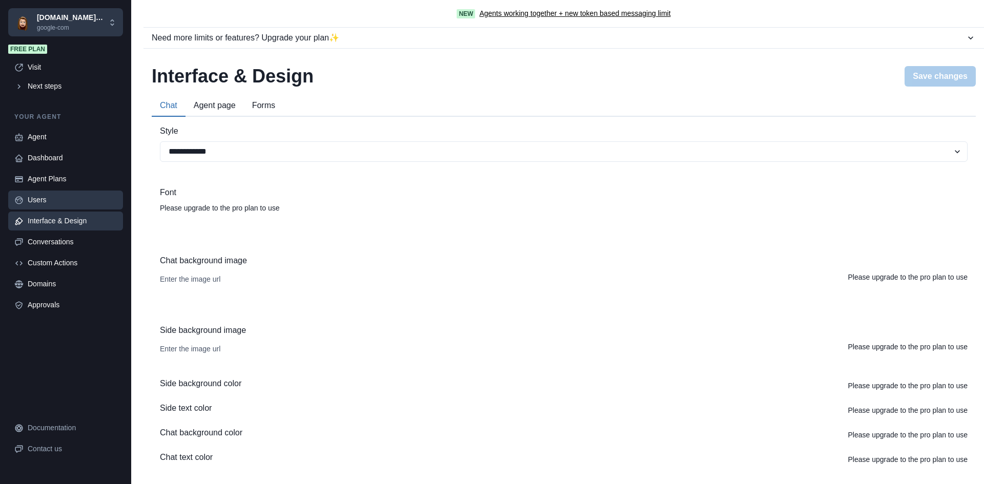
click at [101, 205] on link "Users" at bounding box center [65, 200] width 115 height 19
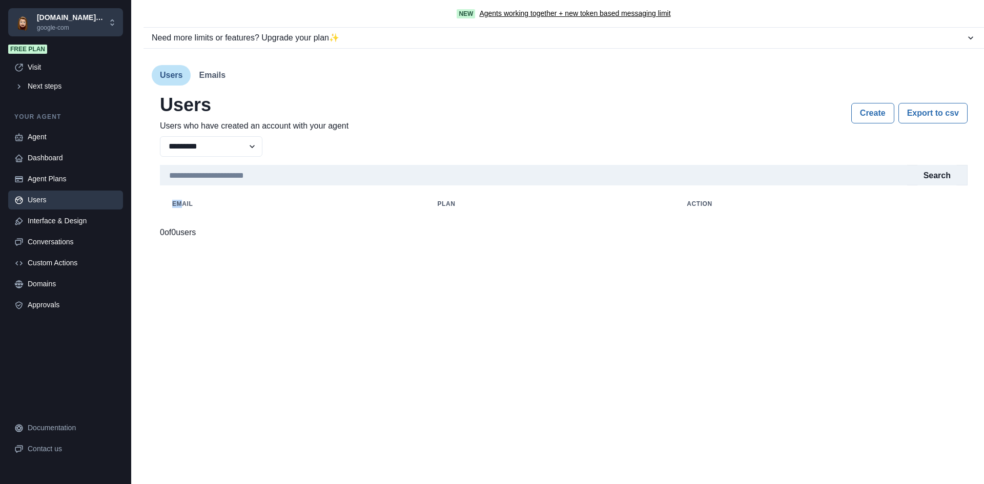
click at [180, 206] on th "email" at bounding box center [292, 204] width 265 height 20
drag, startPoint x: 207, startPoint y: 71, endPoint x: 183, endPoint y: 74, distance: 24.3
click at [205, 72] on button "Emails" at bounding box center [212, 75] width 43 height 20
click at [174, 75] on button "Users" at bounding box center [171, 75] width 39 height 20
click at [198, 74] on button "Emails" at bounding box center [212, 75] width 43 height 20
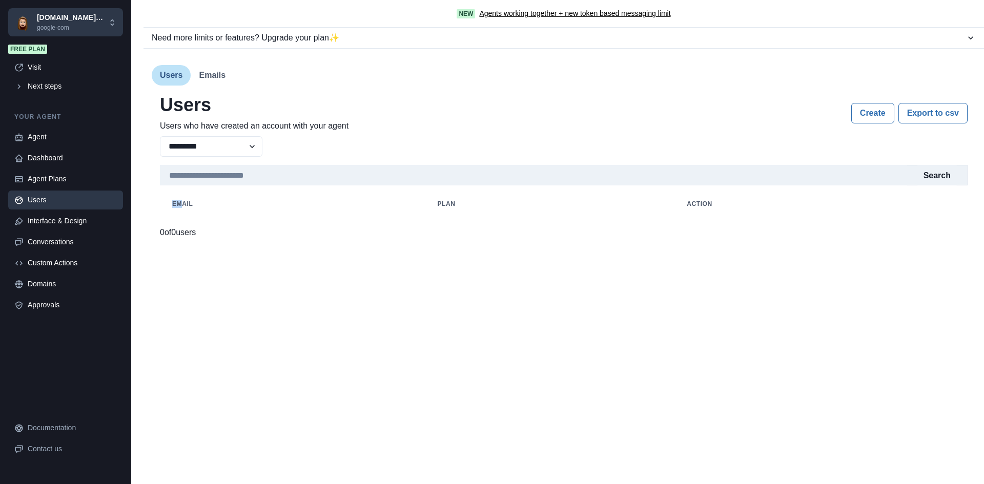
click at [172, 77] on button "Users" at bounding box center [171, 75] width 39 height 20
click at [74, 178] on div "Agent Plans" at bounding box center [72, 179] width 89 height 11
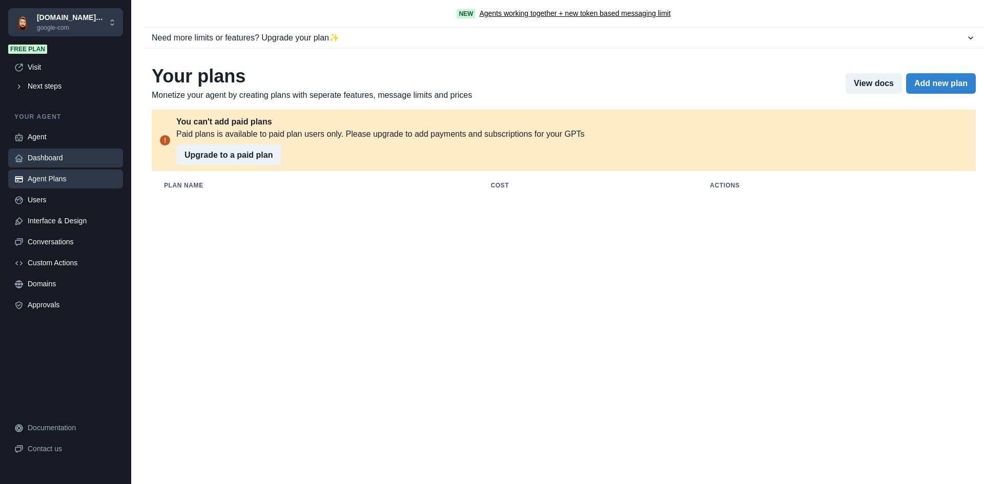
click at [78, 161] on div "Dashboard" at bounding box center [72, 158] width 89 height 11
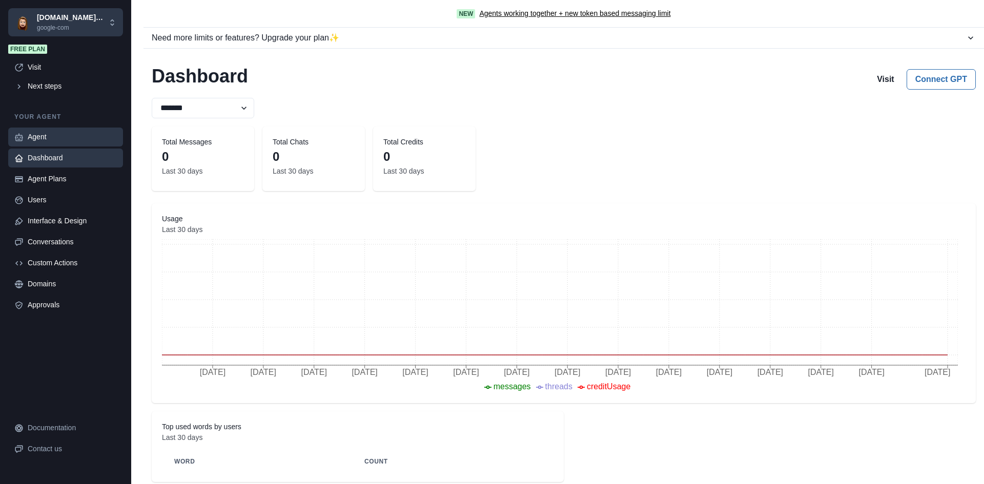
click at [56, 139] on div "Agent" at bounding box center [72, 137] width 89 height 11
